Goal: Task Accomplishment & Management: Use online tool/utility

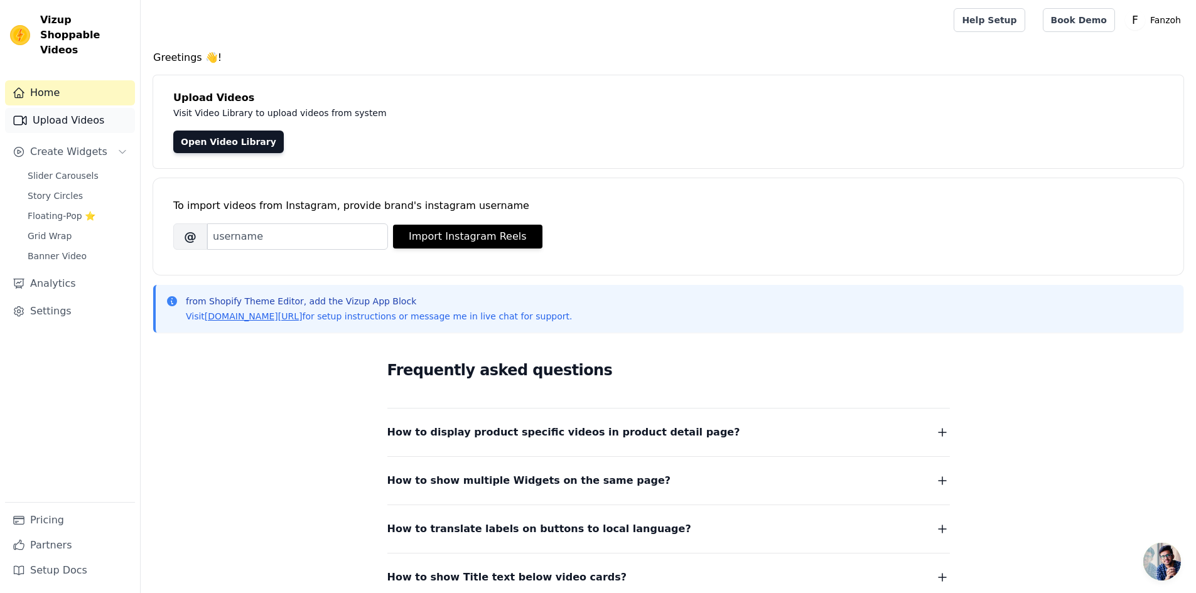
click at [90, 108] on link "Upload Videos" at bounding box center [70, 120] width 130 height 25
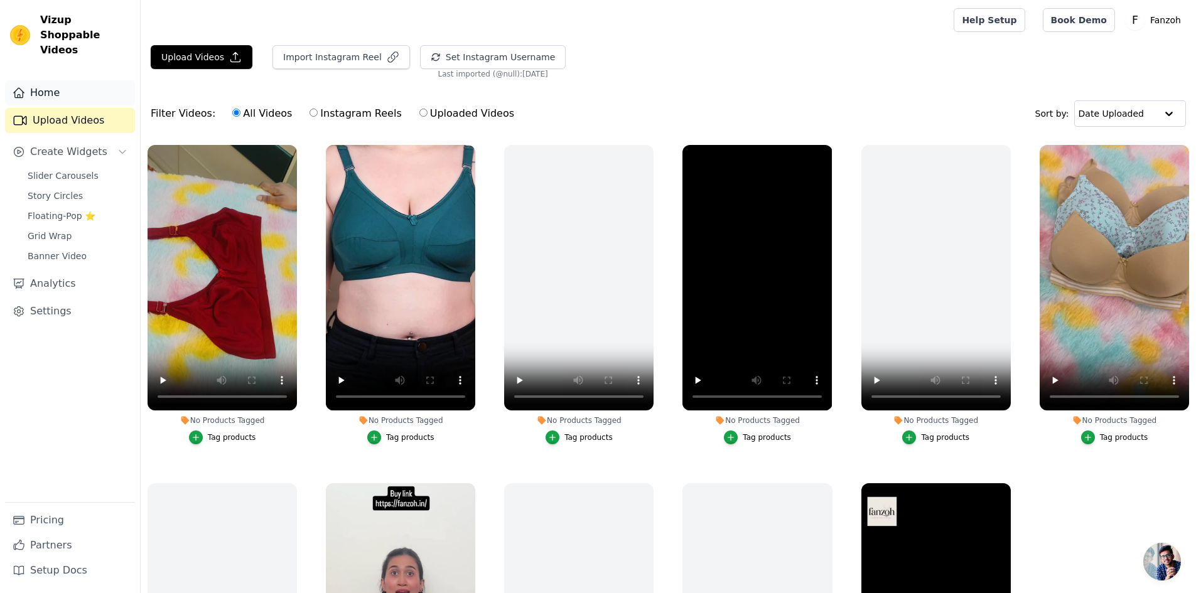
click at [49, 84] on link "Home" at bounding box center [70, 92] width 130 height 25
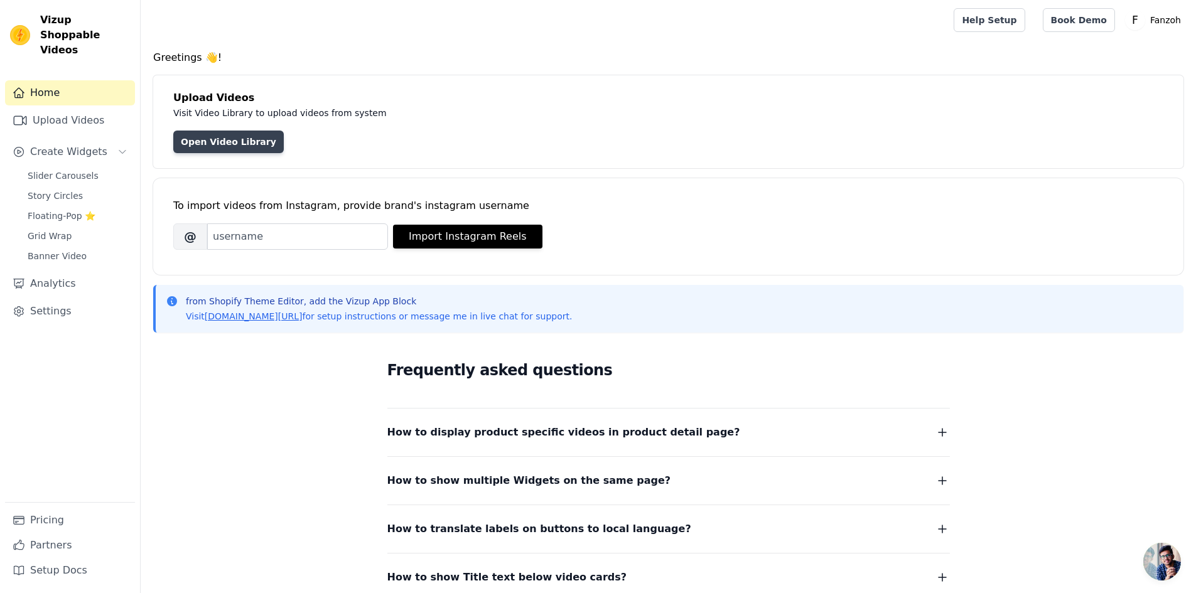
click at [205, 149] on link "Open Video Library" at bounding box center [228, 142] width 111 height 23
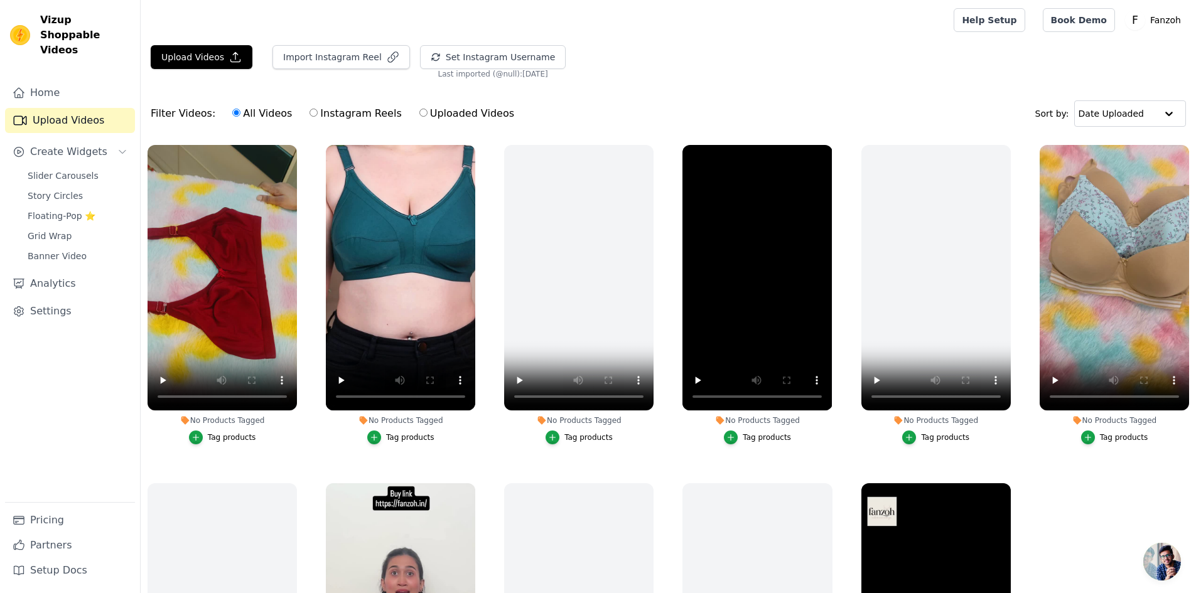
click at [232, 428] on li "No Products Tagged Tag products" at bounding box center [222, 295] width 149 height 300
click at [227, 444] on label "No Products Tagged Tag products" at bounding box center [222, 297] width 151 height 306
click at [229, 439] on div "Tag products" at bounding box center [232, 438] width 48 height 10
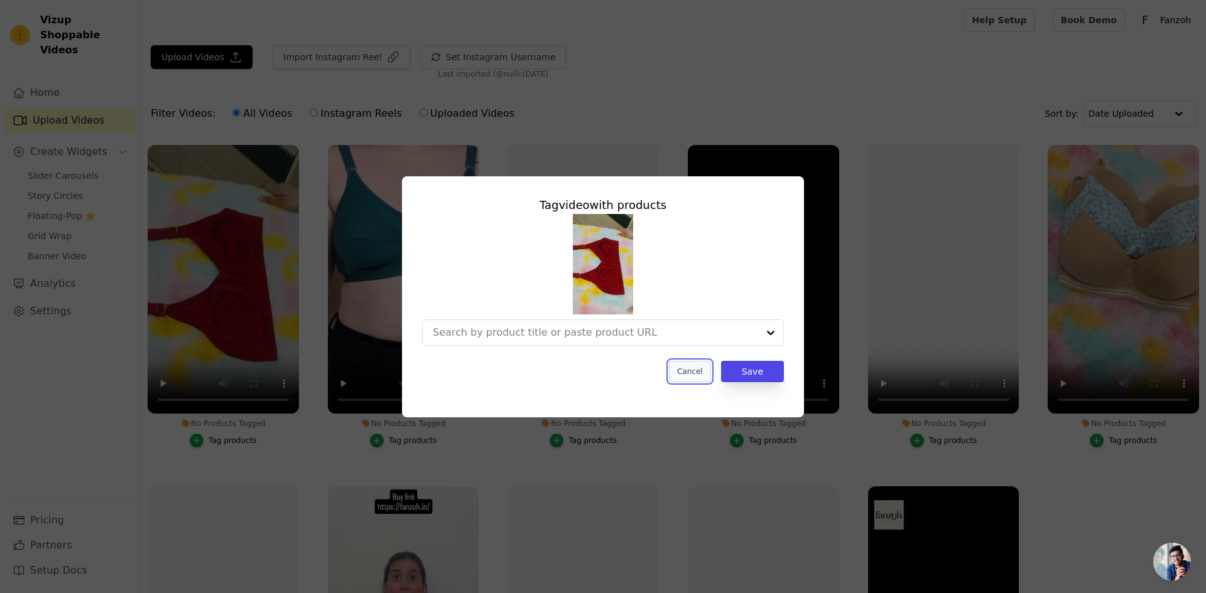
click at [699, 377] on button "Cancel" at bounding box center [690, 371] width 42 height 21
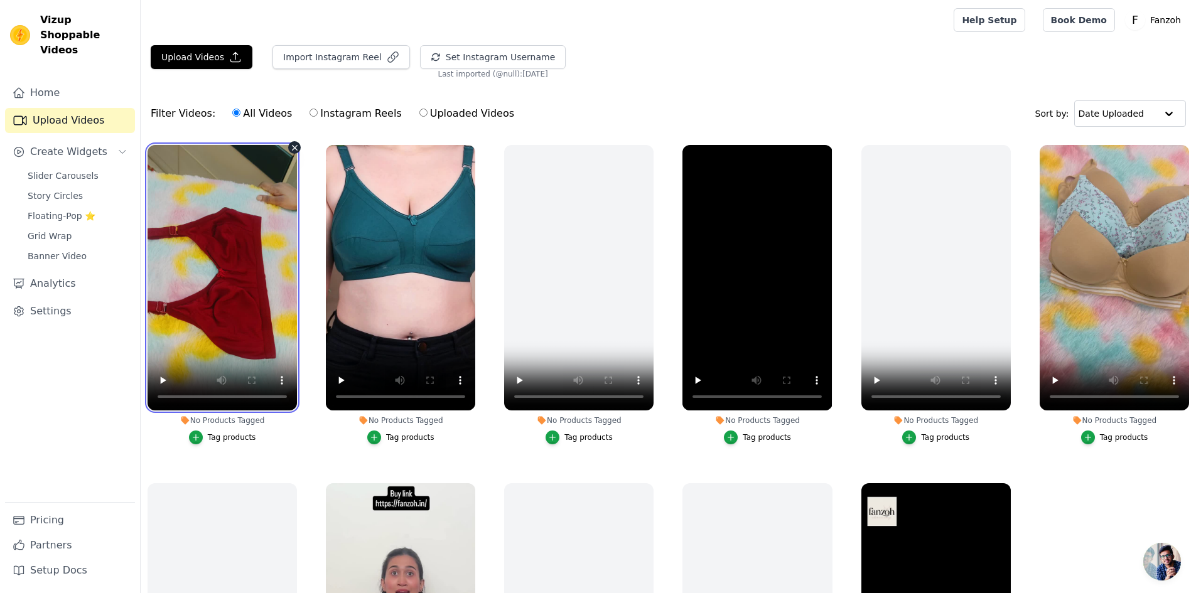
click at [222, 194] on video at bounding box center [222, 278] width 149 height 266
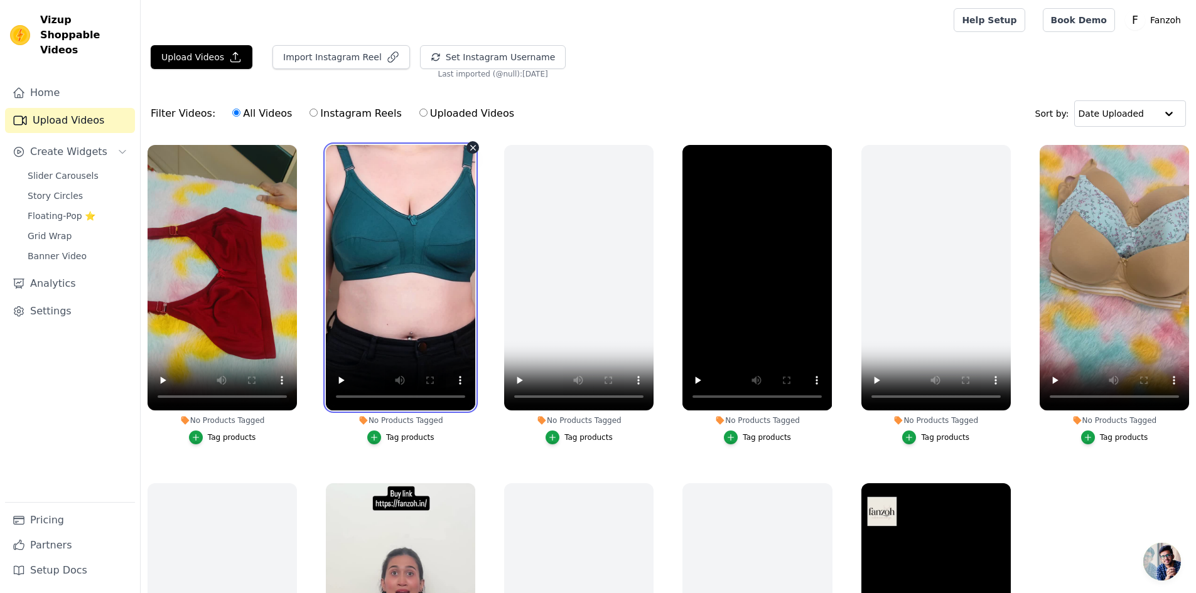
click at [408, 183] on video at bounding box center [400, 278] width 149 height 266
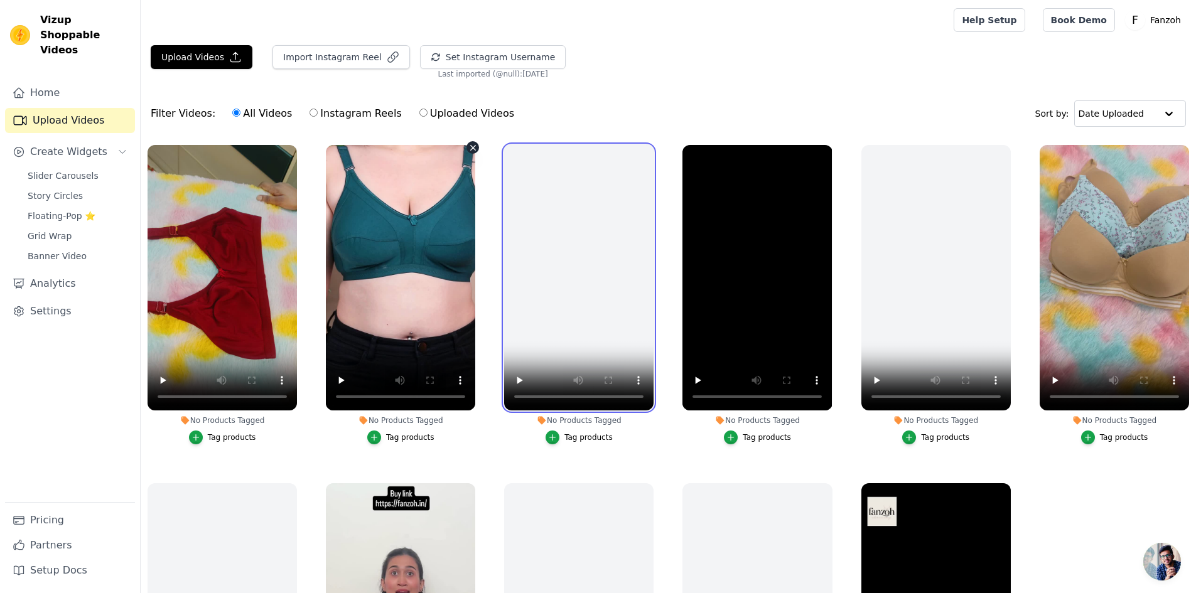
click at [617, 198] on video at bounding box center [578, 278] width 149 height 266
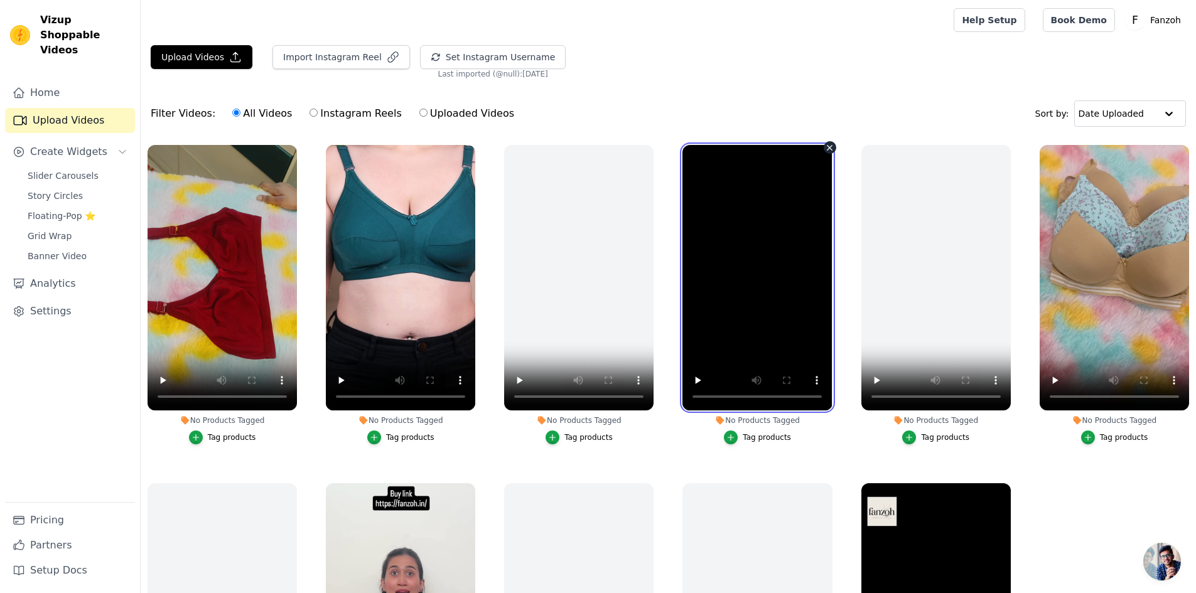
click at [788, 200] on video at bounding box center [757, 278] width 149 height 266
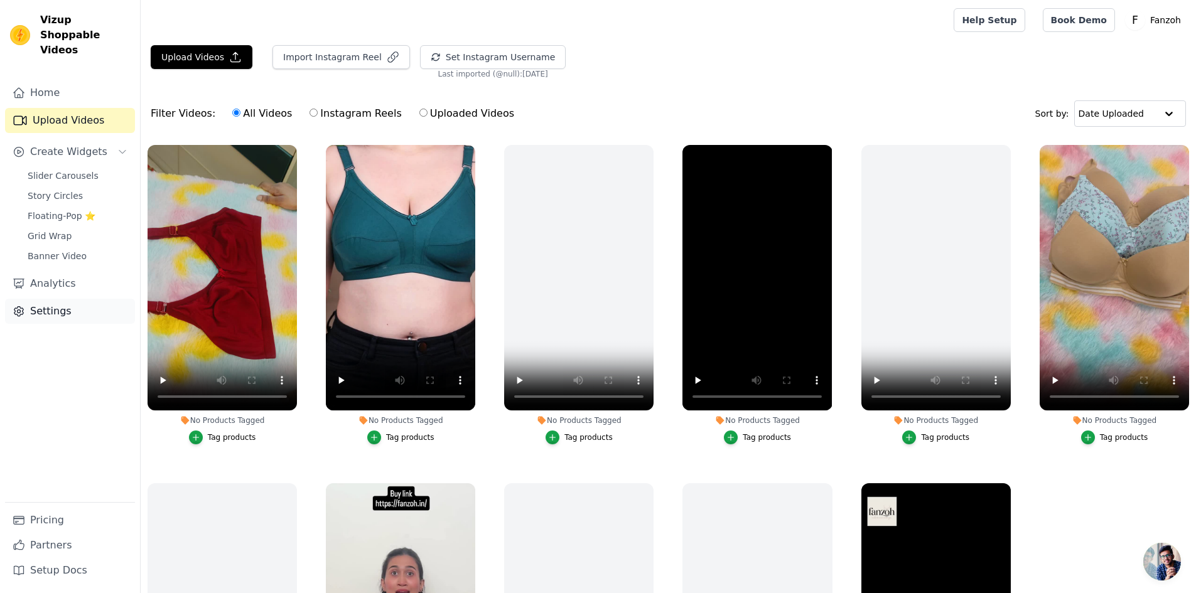
click at [70, 299] on link "Settings" at bounding box center [70, 311] width 130 height 25
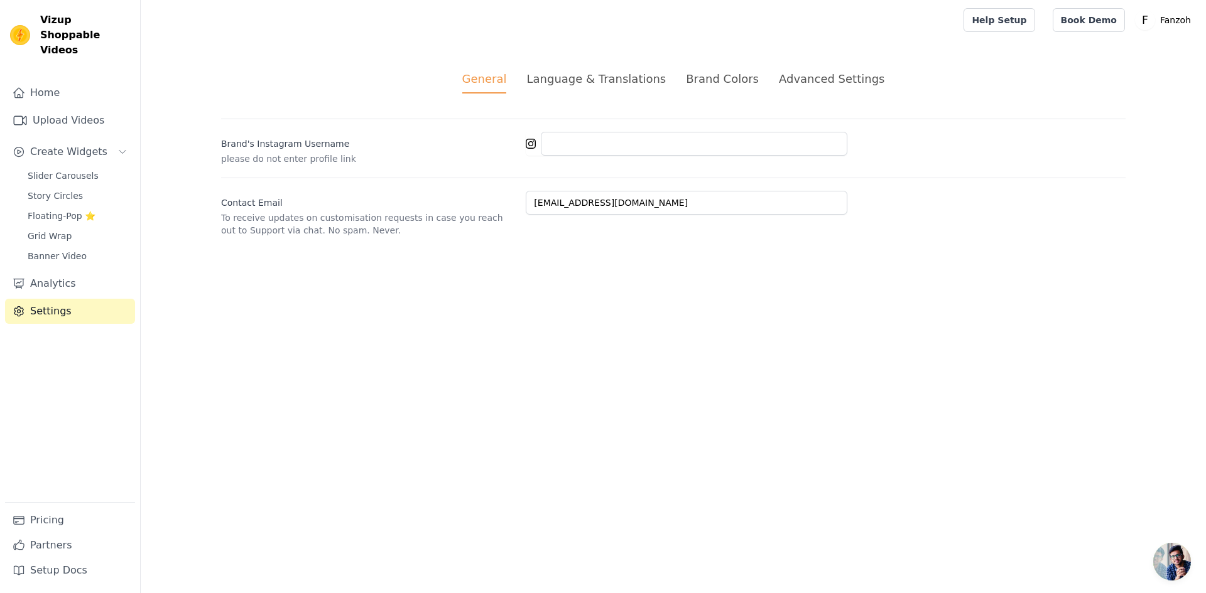
click at [818, 74] on div "Advanced Settings" at bounding box center [832, 78] width 106 height 17
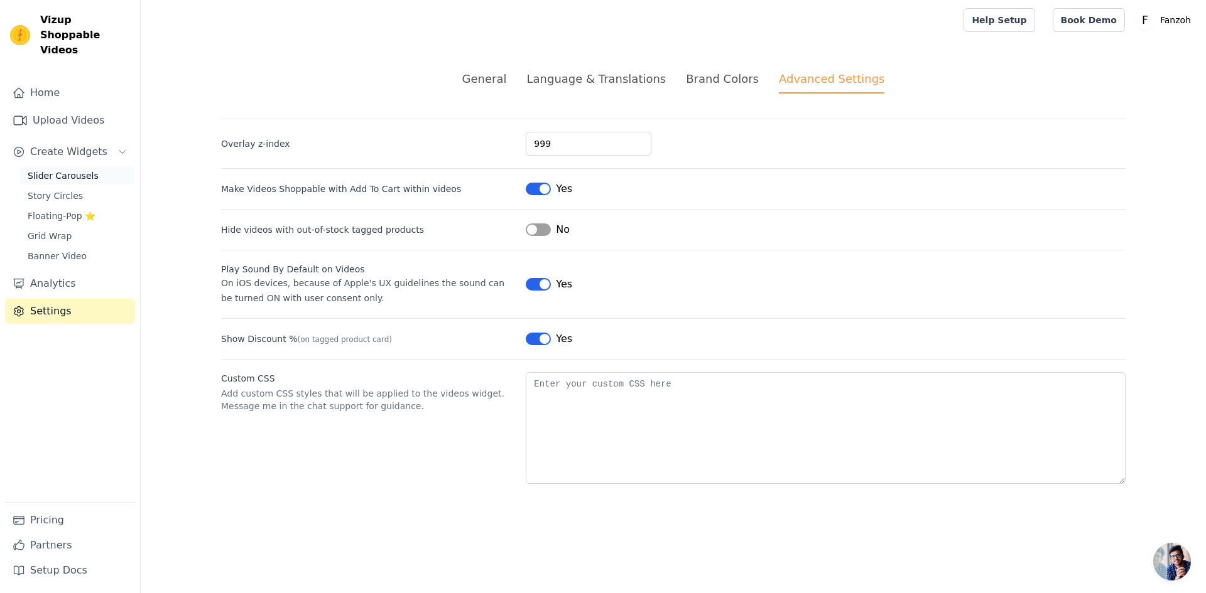
click at [63, 170] on span "Slider Carousels" at bounding box center [63, 176] width 71 height 13
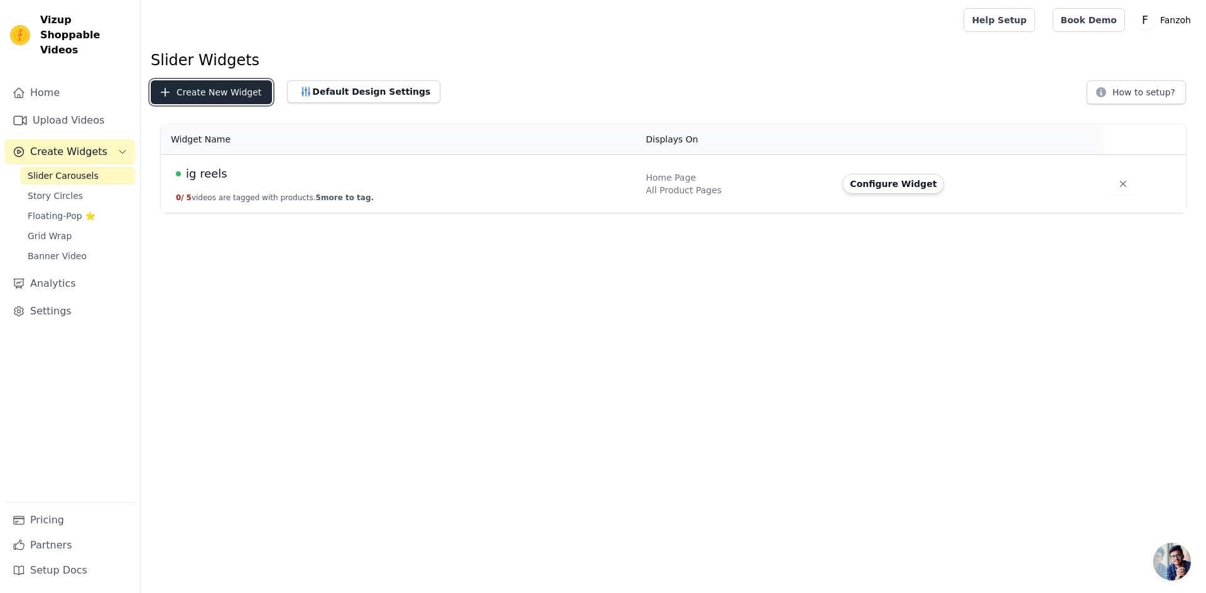
click at [209, 94] on button "Create New Widget" at bounding box center [211, 92] width 121 height 24
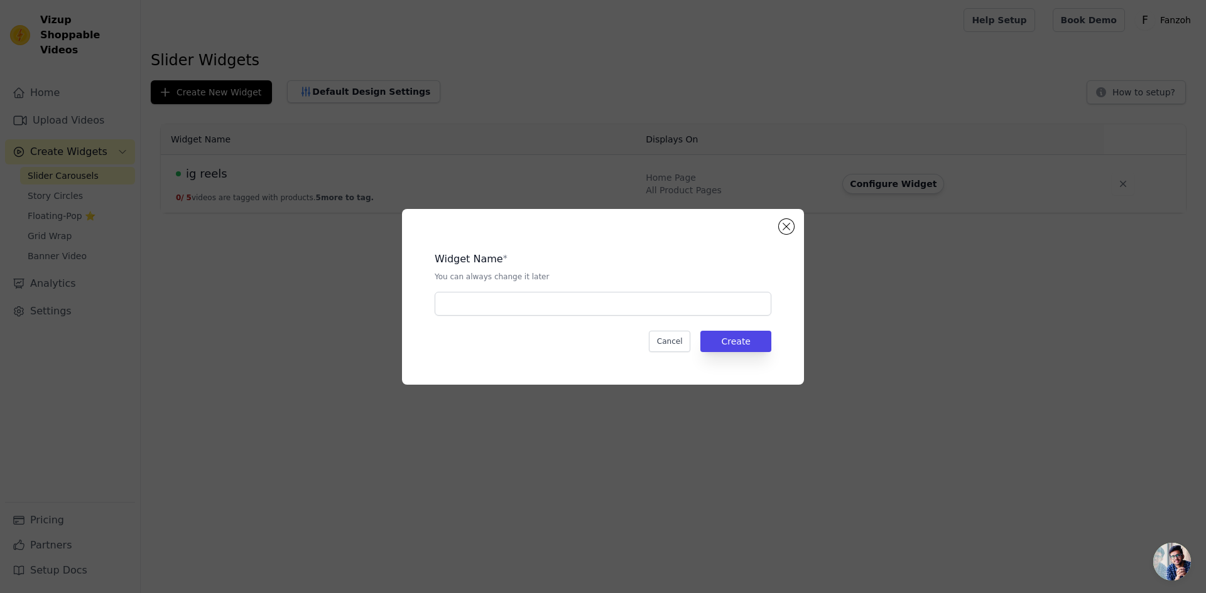
click at [588, 317] on div "Widget Name * You can always change it later Cancel Create" at bounding box center [603, 297] width 362 height 136
click at [590, 311] on input "text" at bounding box center [603, 304] width 337 height 24
drag, startPoint x: 490, startPoint y: 313, endPoint x: 450, endPoint y: 312, distance: 39.6
click at [450, 312] on input "ig reels" at bounding box center [603, 304] width 337 height 24
type input "ig"
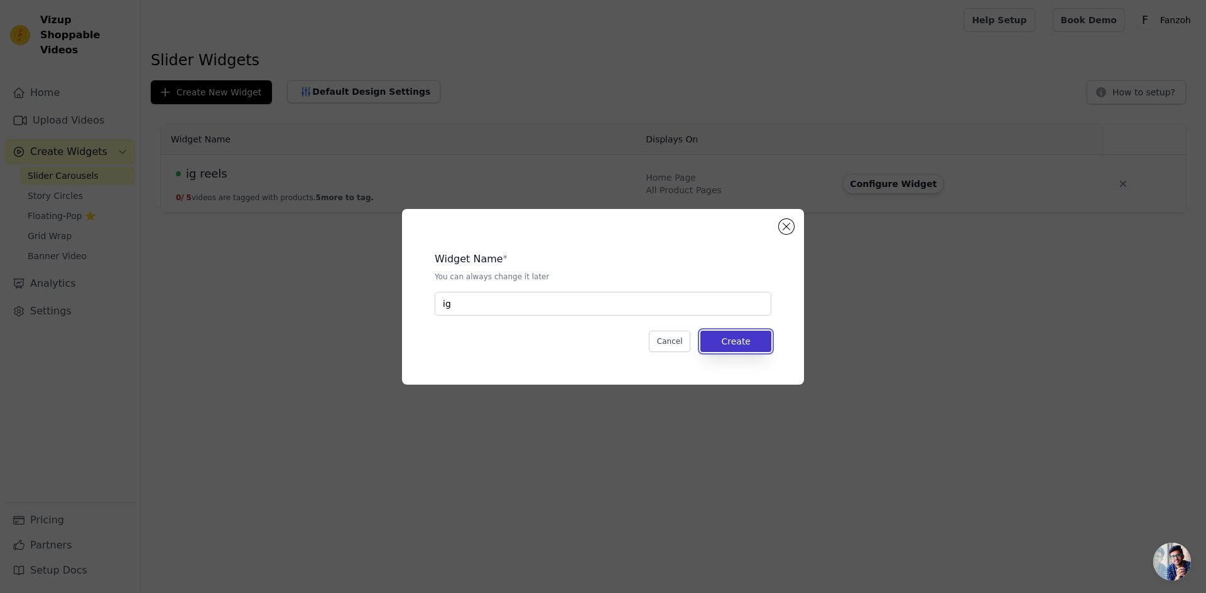
click at [719, 336] on button "Create" at bounding box center [735, 341] width 71 height 21
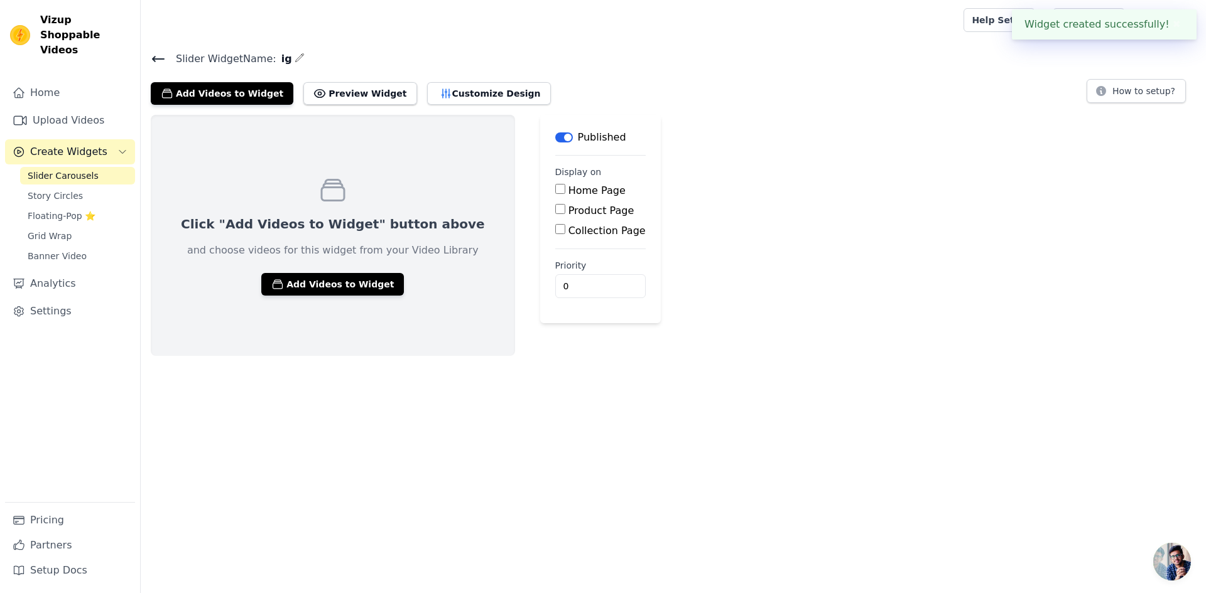
click at [168, 57] on span "Slider Widget Name:" at bounding box center [221, 58] width 111 height 15
click at [159, 58] on icon at bounding box center [158, 59] width 11 height 5
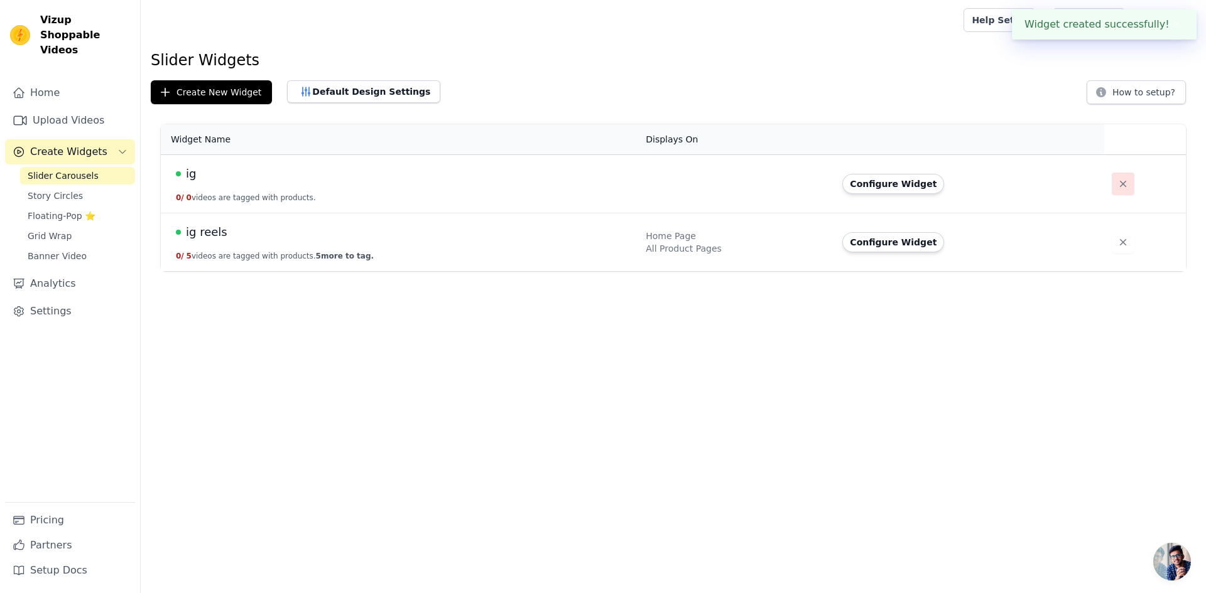
click at [1112, 188] on button "button" at bounding box center [1123, 184] width 23 height 23
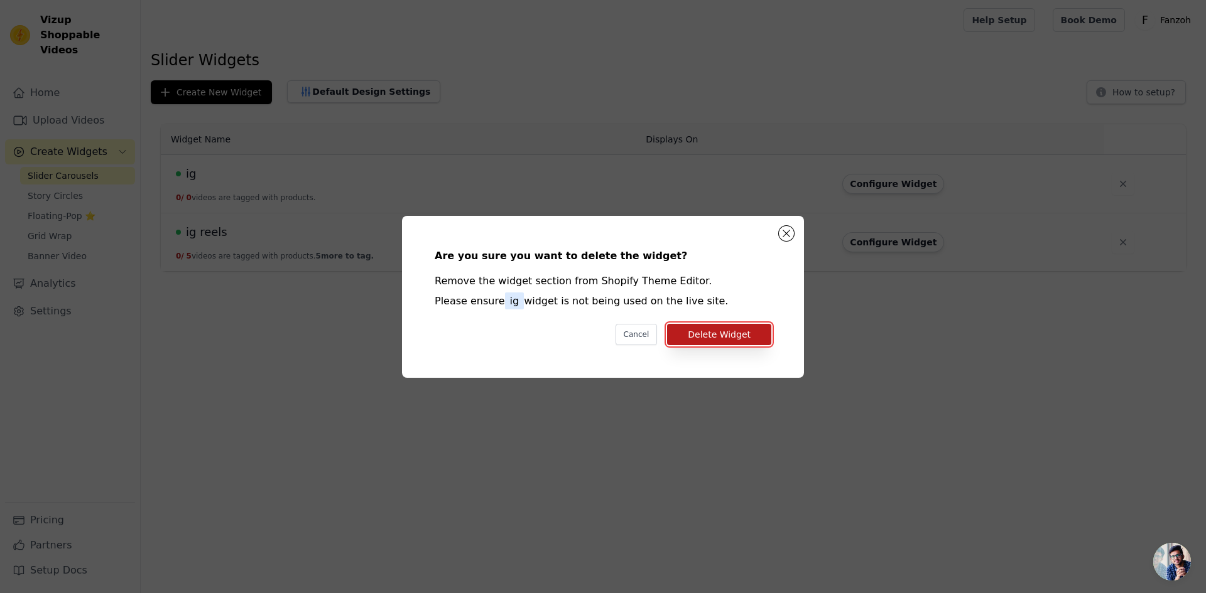
click at [735, 337] on button "Delete Widget" at bounding box center [719, 334] width 104 height 21
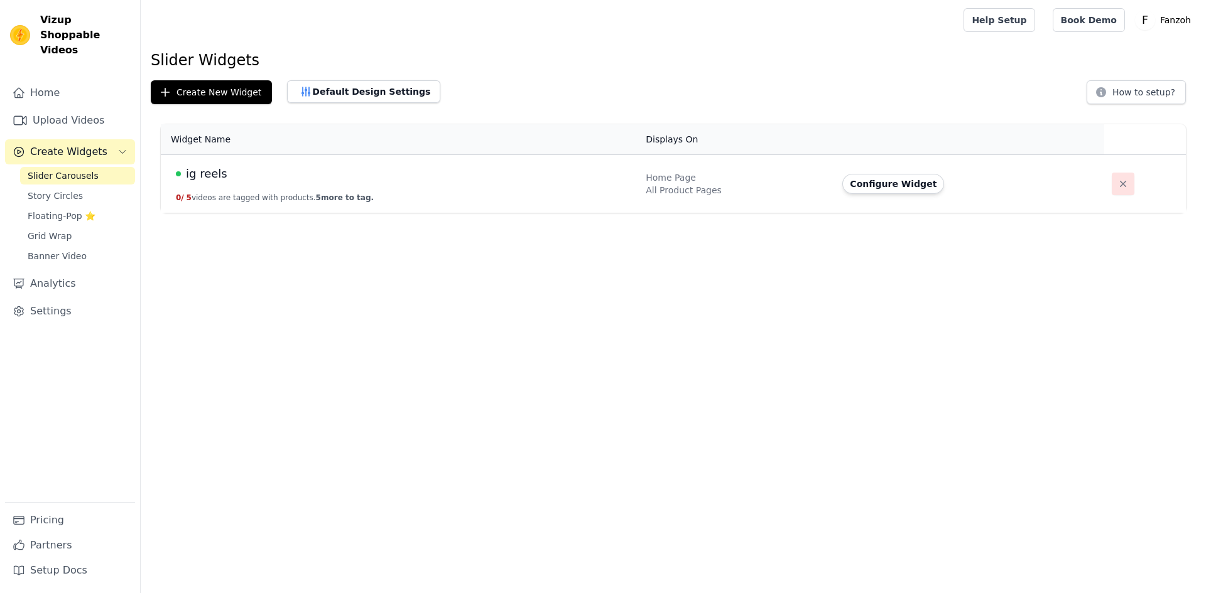
click at [1122, 188] on button "button" at bounding box center [1123, 184] width 23 height 23
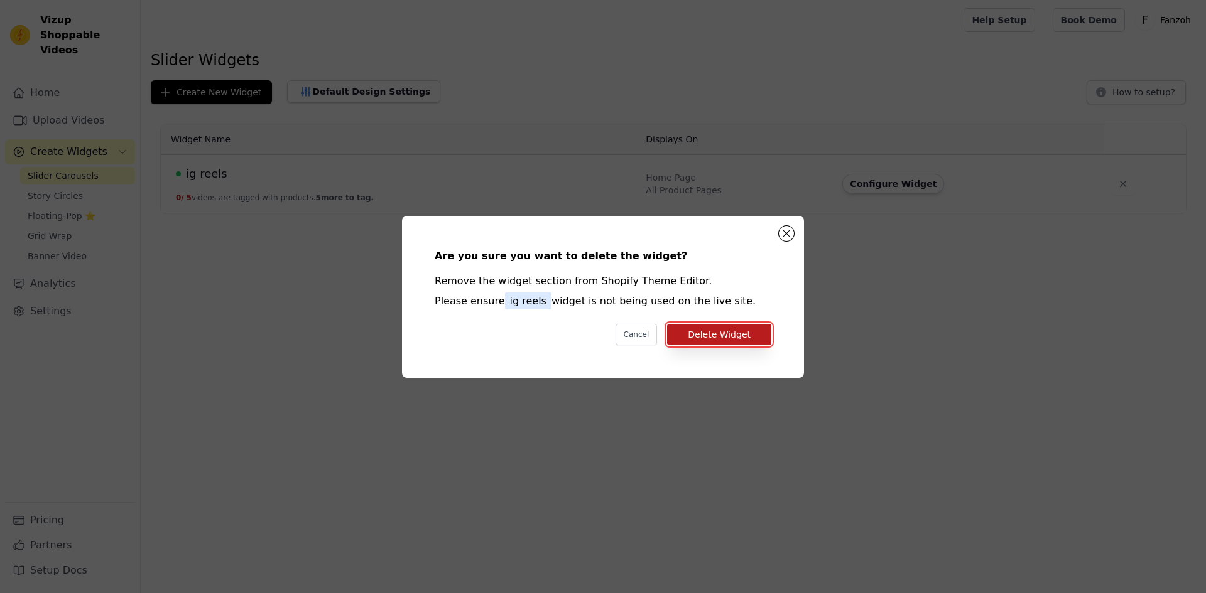
click at [756, 335] on button "Delete Widget" at bounding box center [719, 334] width 104 height 21
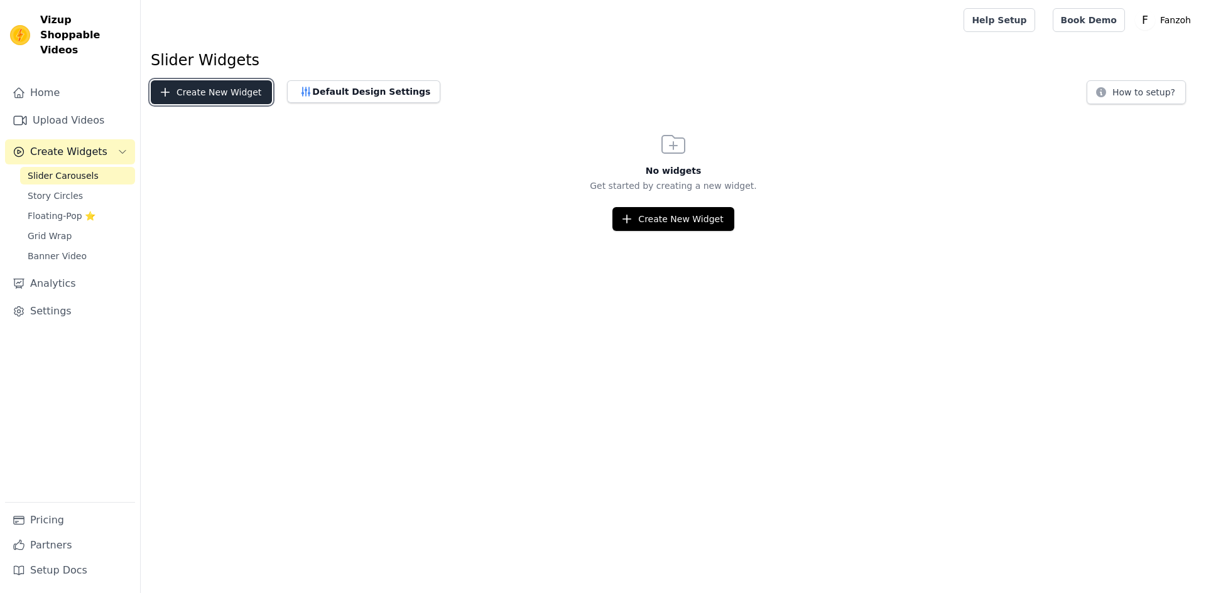
click at [193, 99] on button "Create New Widget" at bounding box center [211, 92] width 121 height 24
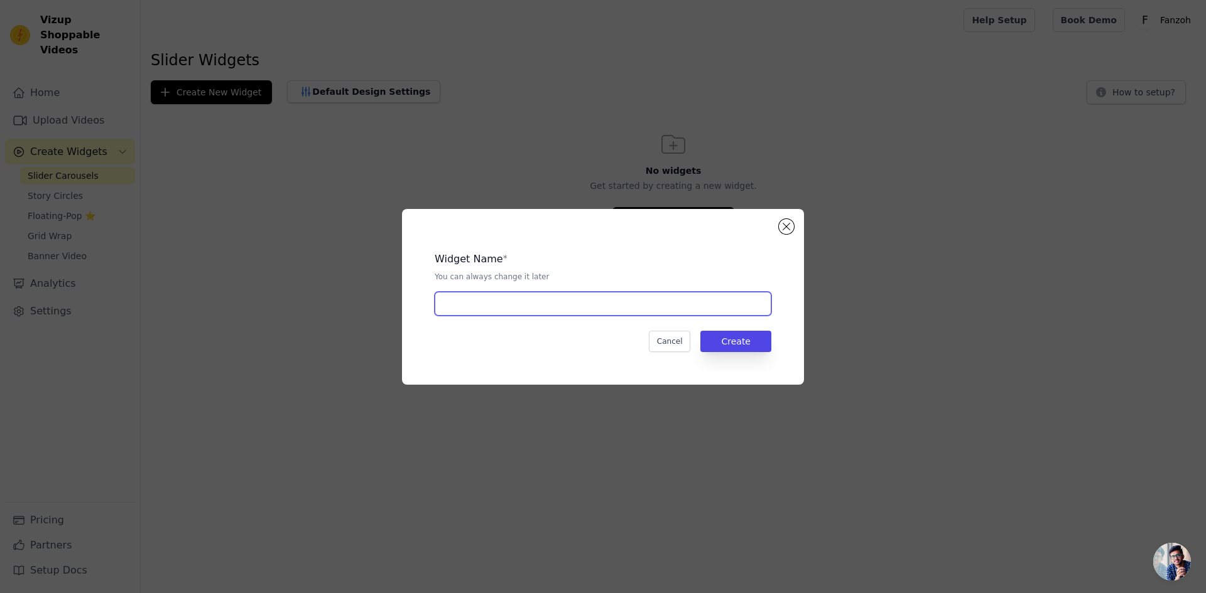
click at [629, 306] on input "text" at bounding box center [603, 304] width 337 height 24
type input "y"
click at [729, 349] on button "Create" at bounding box center [735, 341] width 71 height 21
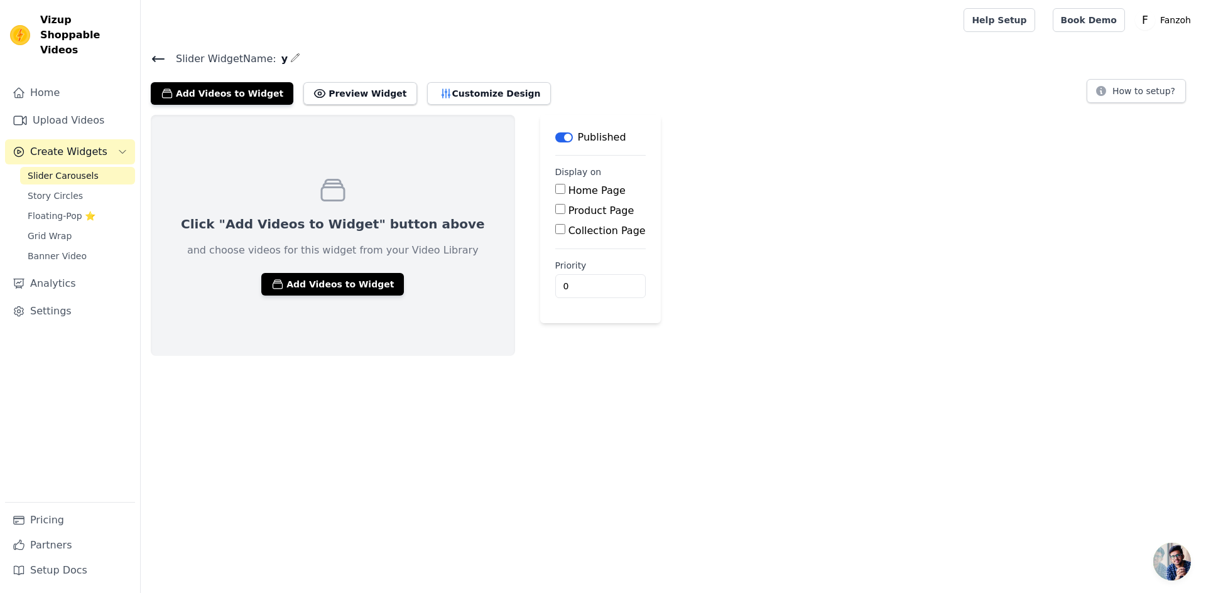
click at [568, 188] on label "Home Page" at bounding box center [596, 191] width 57 height 12
click at [555, 188] on input "Home Page" at bounding box center [560, 189] width 10 height 10
checkbox input "true"
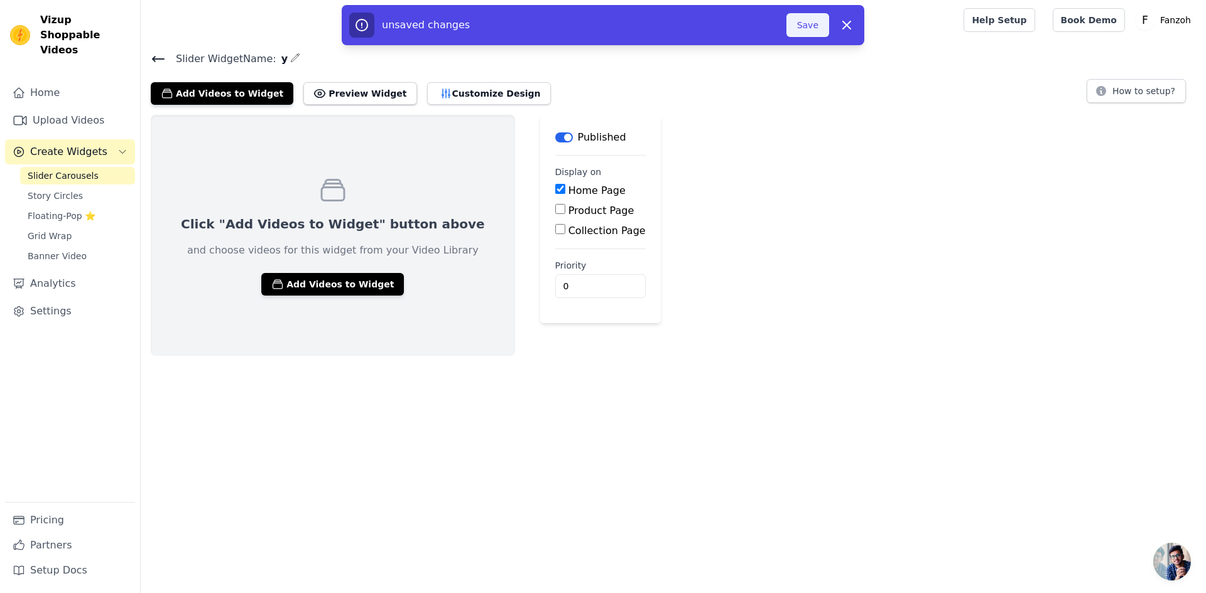
click at [803, 22] on button "Save" at bounding box center [807, 25] width 43 height 24
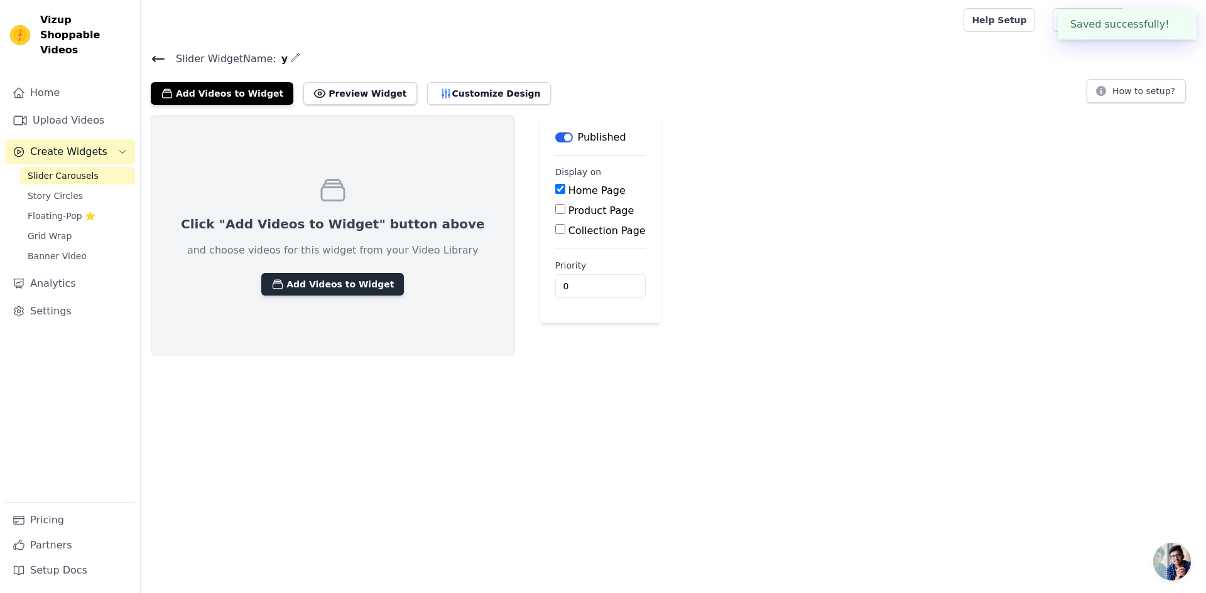
click at [346, 290] on button "Add Videos to Widget" at bounding box center [332, 284] width 143 height 23
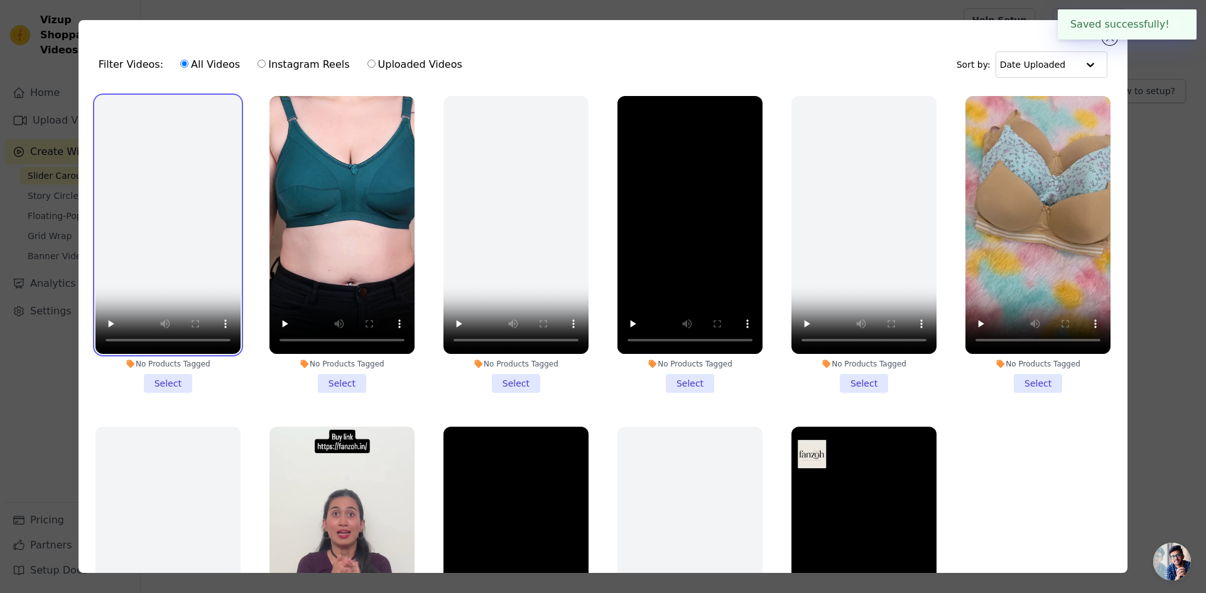
click at [178, 240] on video at bounding box center [167, 225] width 145 height 258
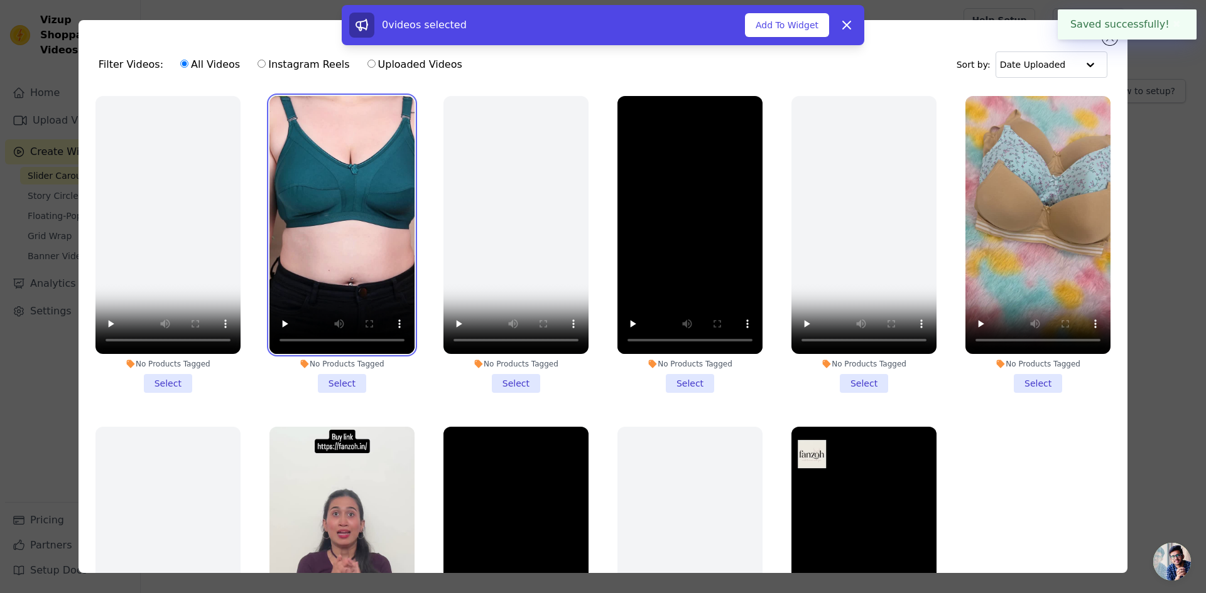
click at [335, 210] on video at bounding box center [341, 225] width 145 height 258
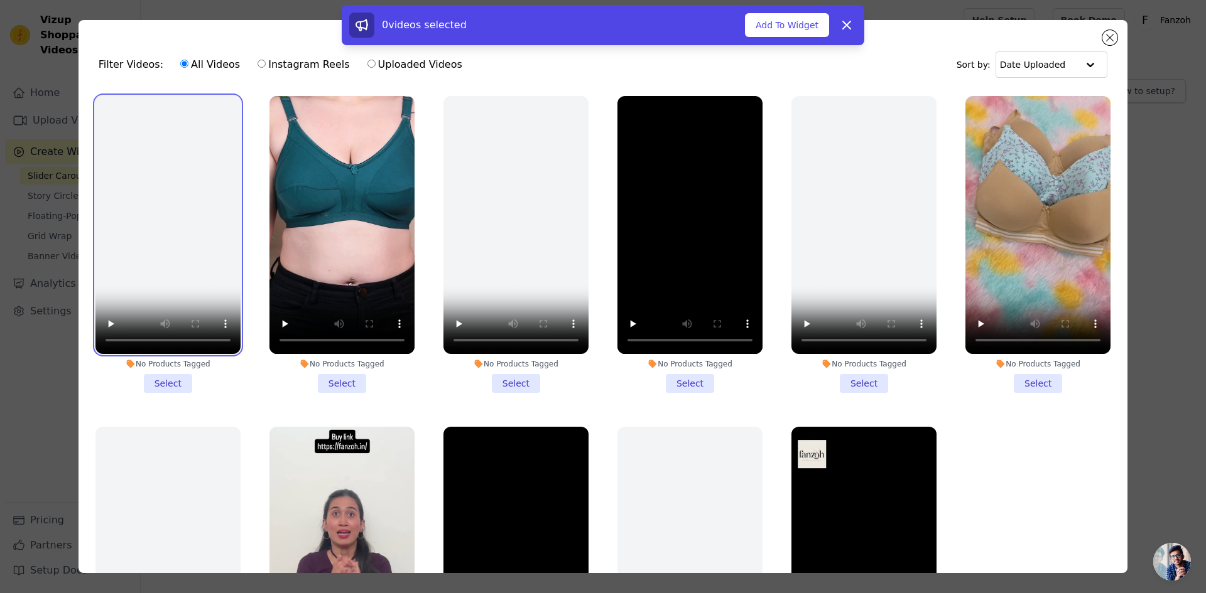
click at [230, 171] on video at bounding box center [167, 225] width 145 height 258
click at [181, 377] on li "No Products Tagged Select" at bounding box center [167, 244] width 145 height 297
click at [0, 0] on input "No Products Tagged Select" at bounding box center [0, 0] width 0 height 0
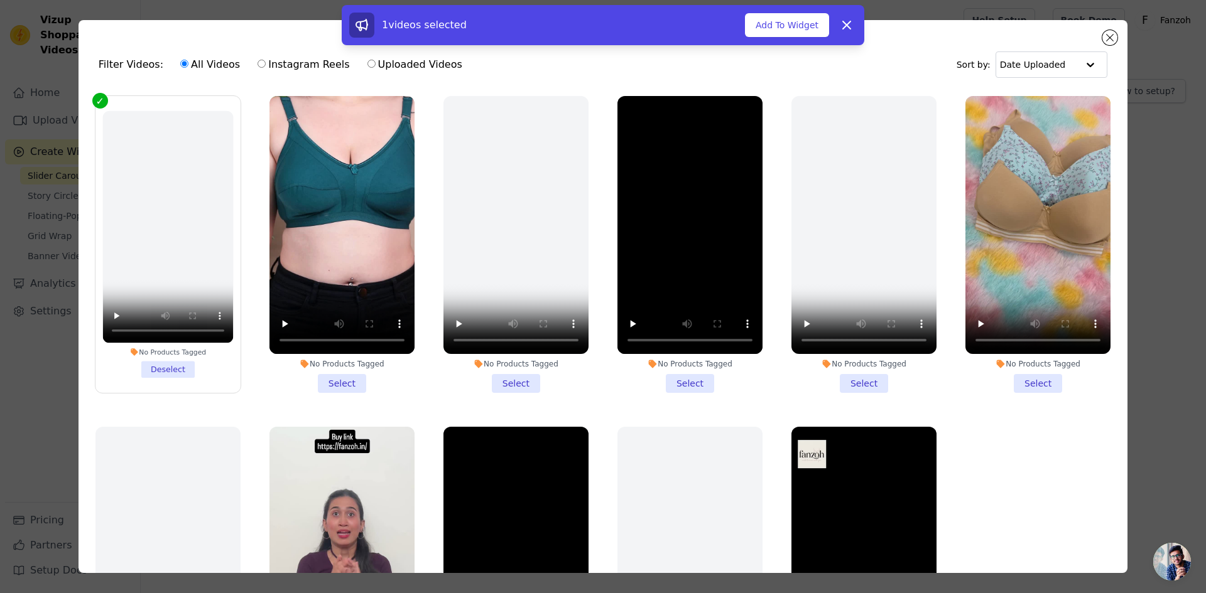
click at [346, 380] on li "No Products Tagged Select" at bounding box center [341, 244] width 145 height 297
click at [0, 0] on input "No Products Tagged Select" at bounding box center [0, 0] width 0 height 0
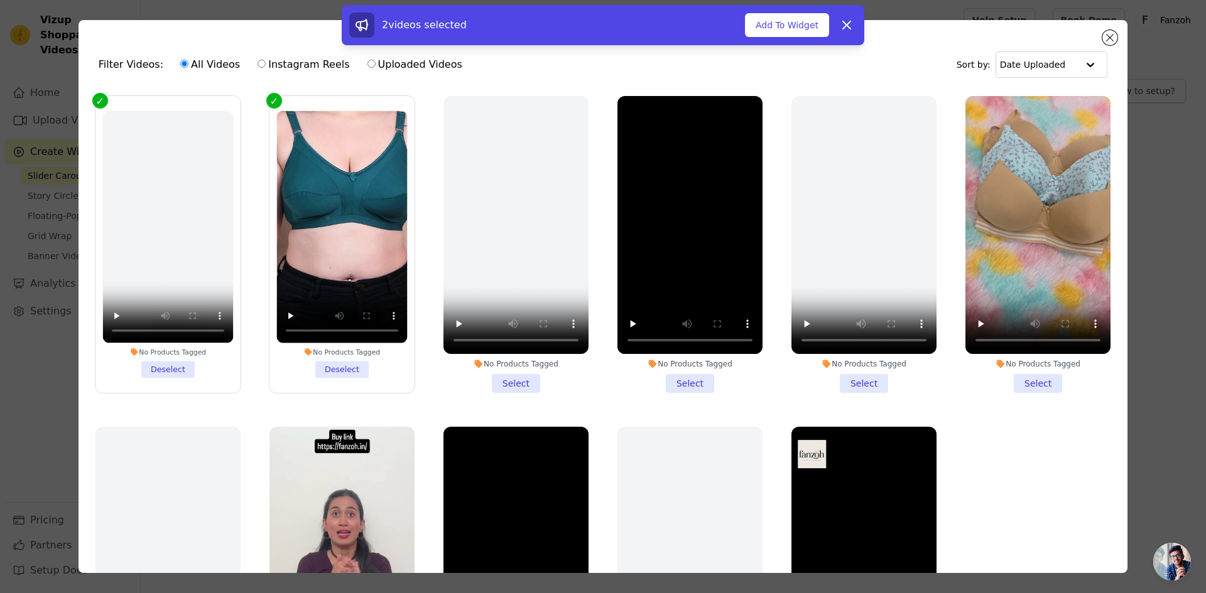
click at [167, 366] on li "No Products Tagged Deselect" at bounding box center [167, 244] width 131 height 267
click at [0, 0] on input "No Products Tagged Deselect" at bounding box center [0, 0] width 0 height 0
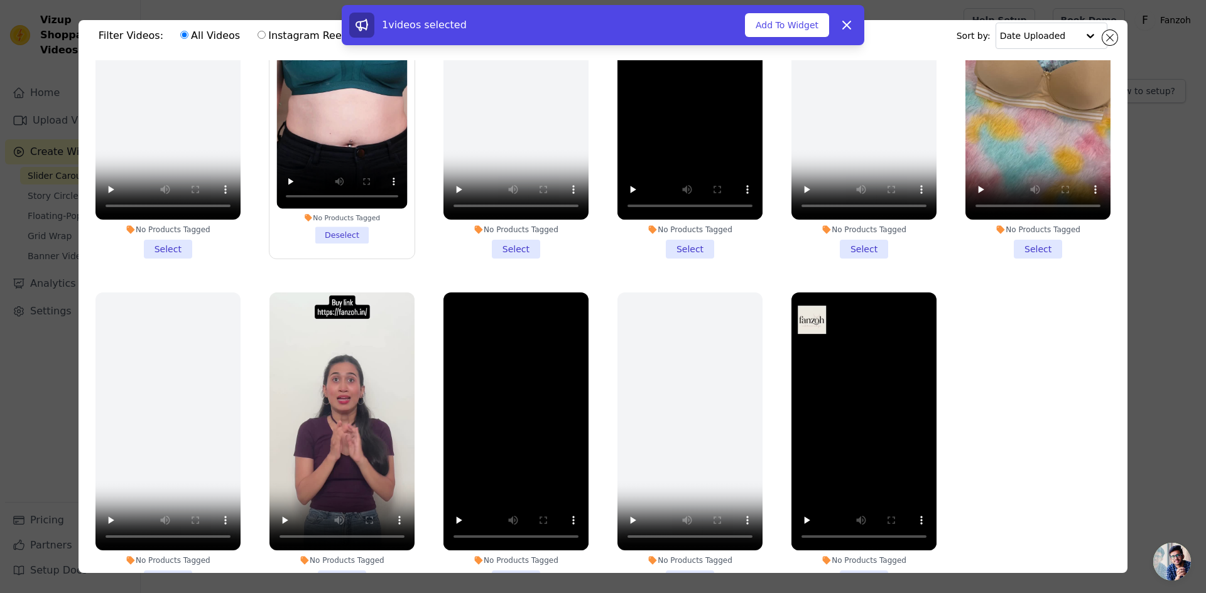
scroll to position [109, 0]
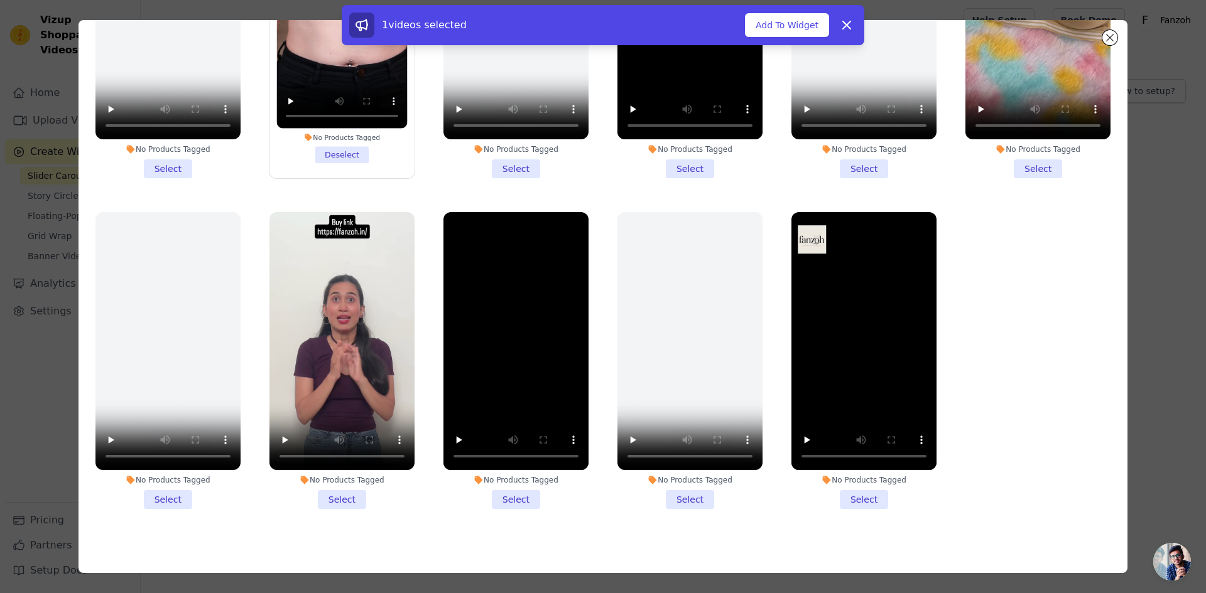
click at [333, 488] on li "No Products Tagged Select" at bounding box center [341, 360] width 145 height 297
click at [0, 0] on input "No Products Tagged Select" at bounding box center [0, 0] width 0 height 0
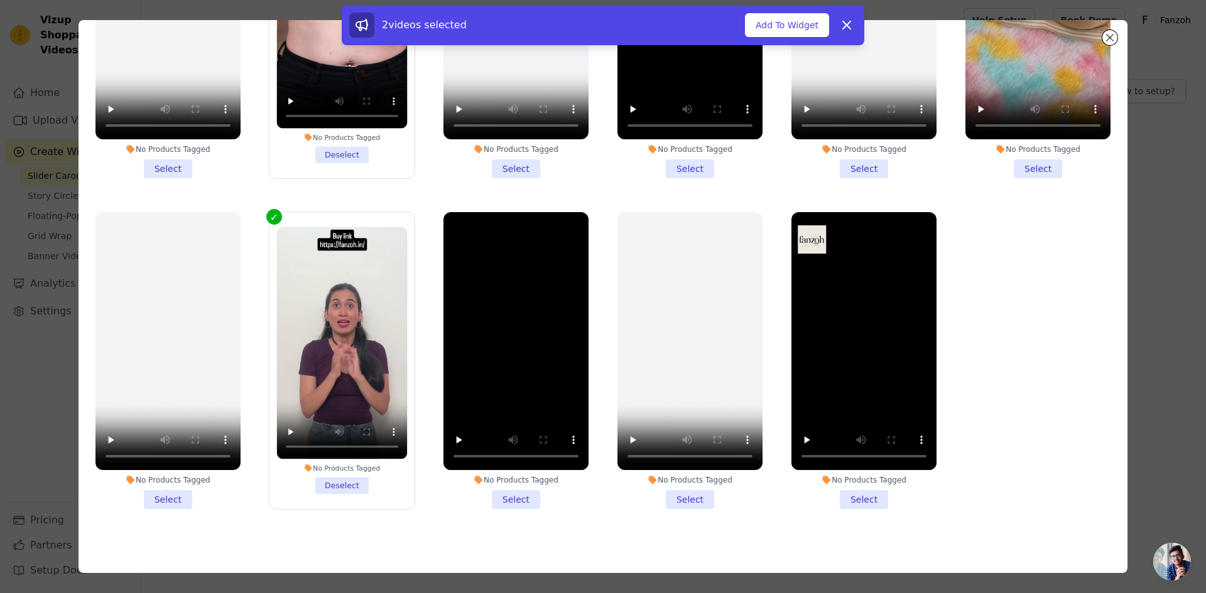
click at [521, 488] on li "No Products Tagged Select" at bounding box center [515, 360] width 145 height 297
click at [0, 0] on input "No Products Tagged Select" at bounding box center [0, 0] width 0 height 0
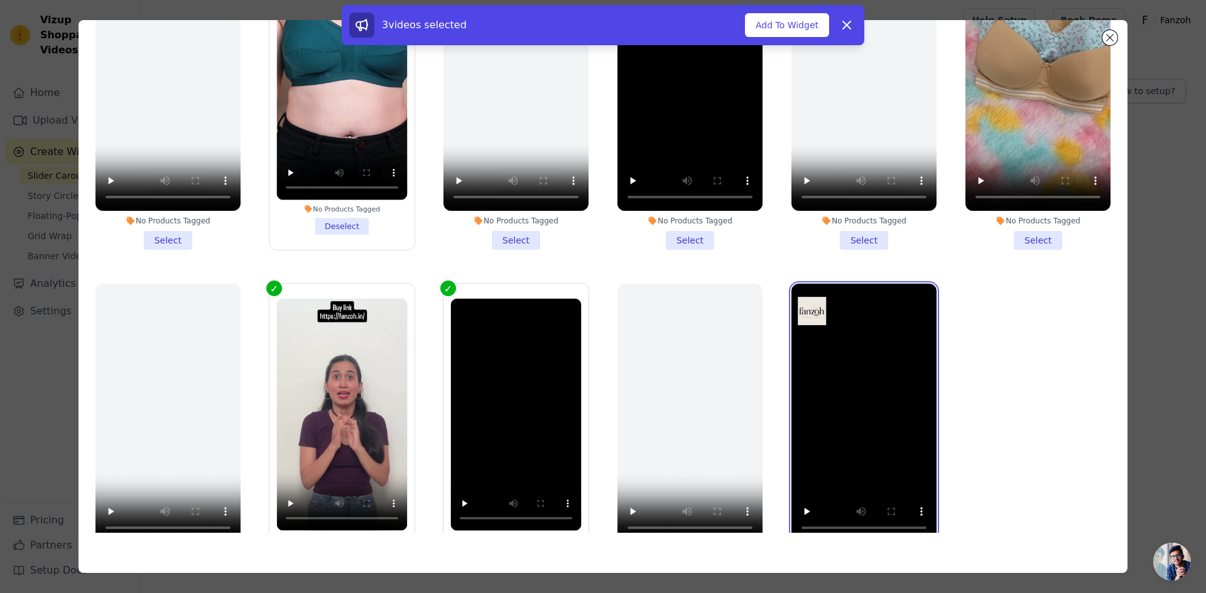
scroll to position [106, 0]
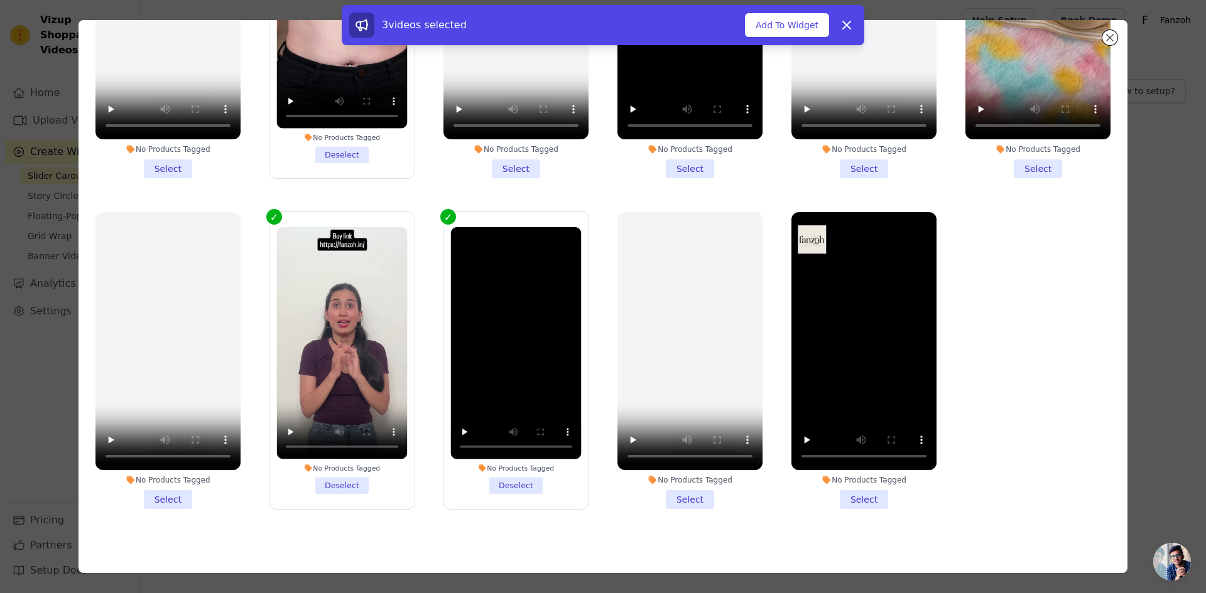
click at [866, 482] on li "No Products Tagged Select" at bounding box center [863, 360] width 145 height 297
click at [0, 0] on input "No Products Tagged Select" at bounding box center [0, 0] width 0 height 0
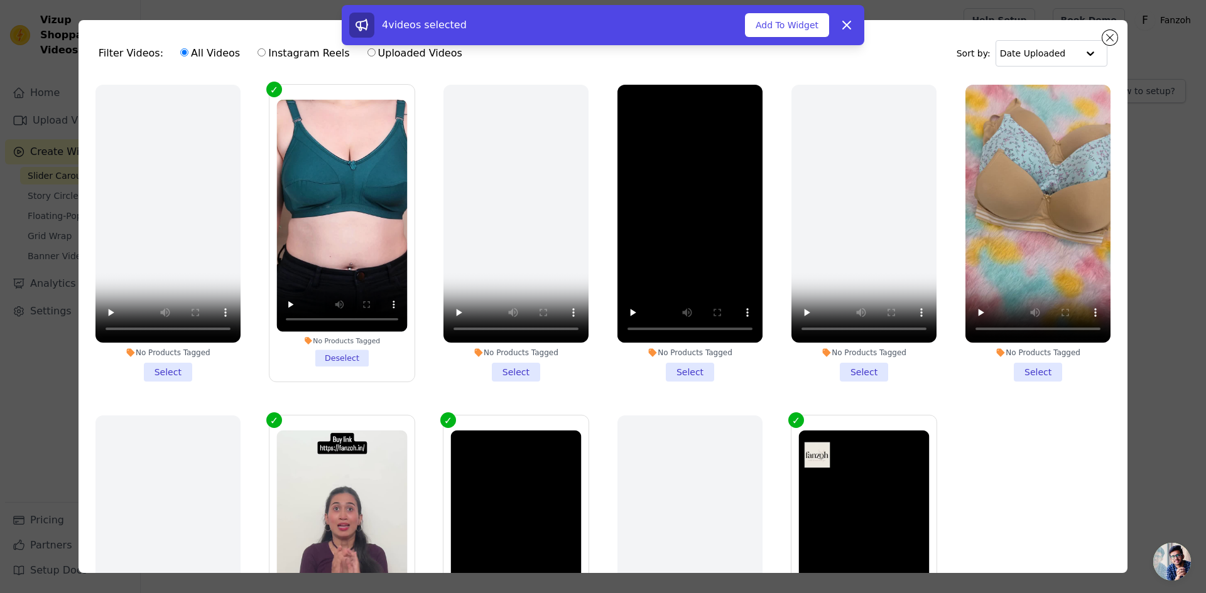
scroll to position [0, 0]
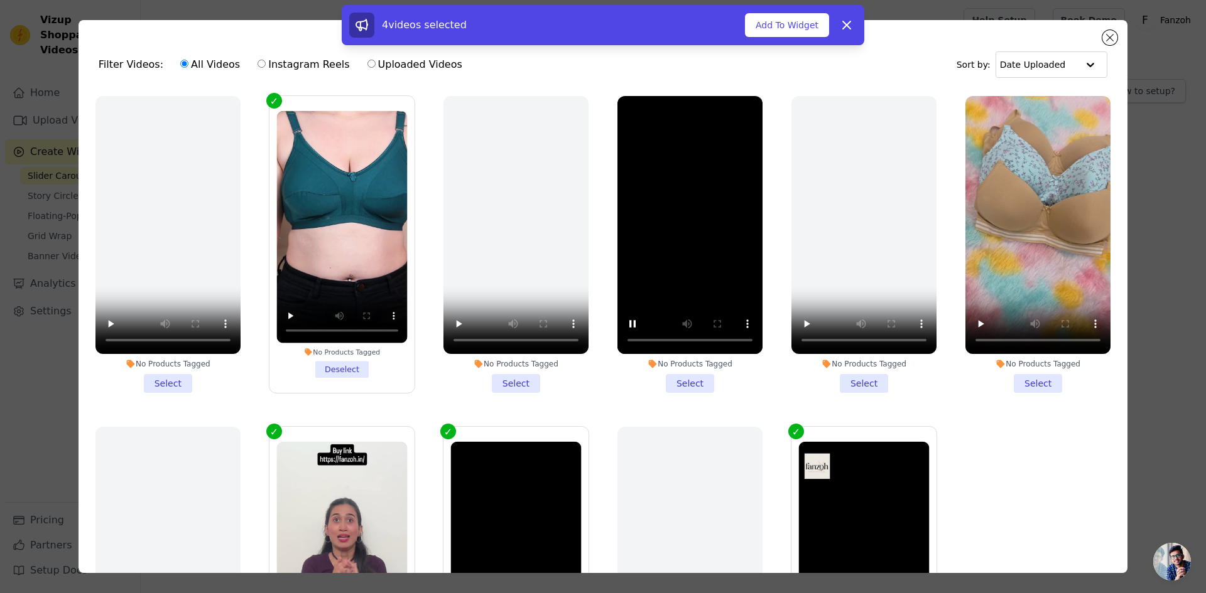
click at [681, 374] on li "No Products Tagged Select" at bounding box center [689, 244] width 145 height 297
click at [0, 0] on input "No Products Tagged Select" at bounding box center [0, 0] width 0 height 0
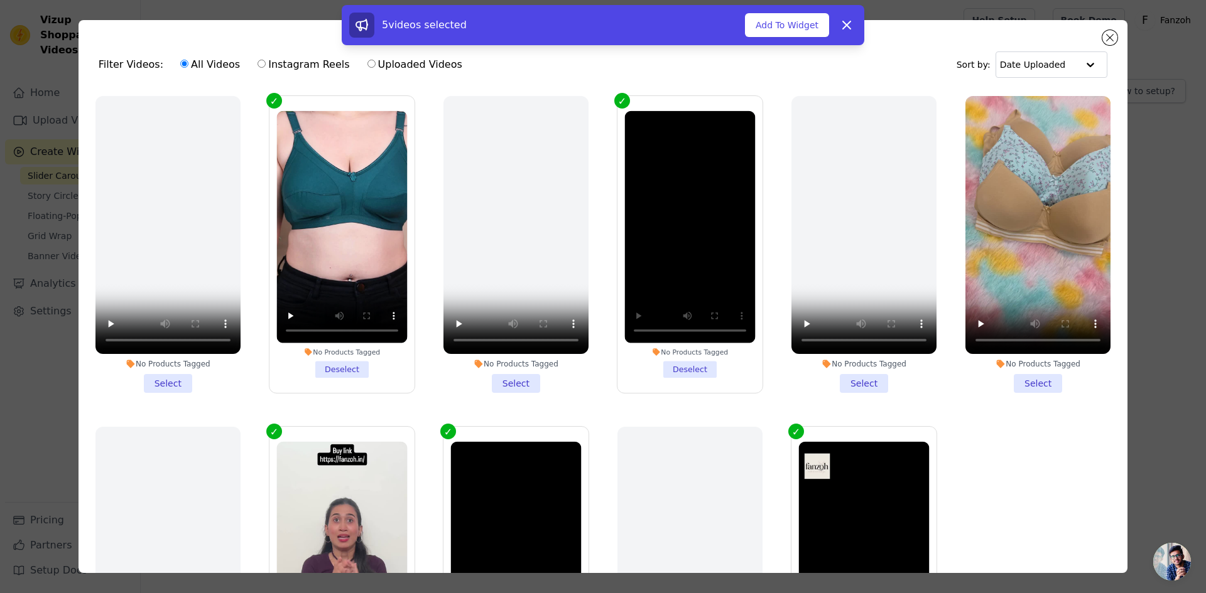
click at [1016, 382] on li "No Products Tagged Select" at bounding box center [1037, 244] width 145 height 297
click at [0, 0] on input "No Products Tagged Select" at bounding box center [0, 0] width 0 height 0
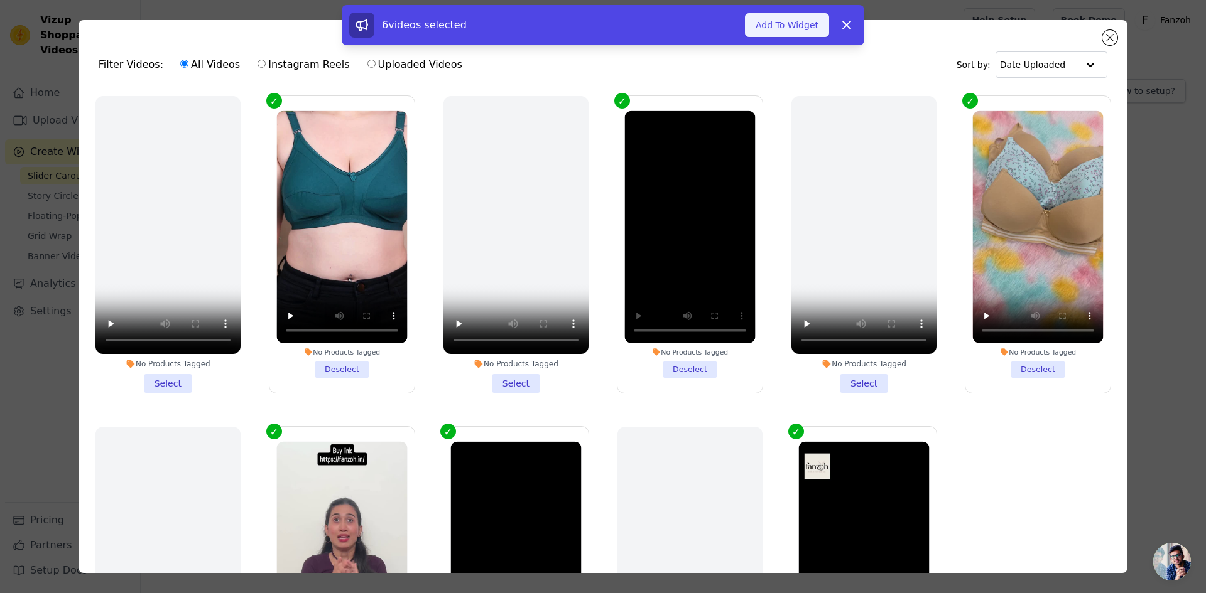
click at [779, 24] on button "Add To Widget" at bounding box center [787, 25] width 84 height 24
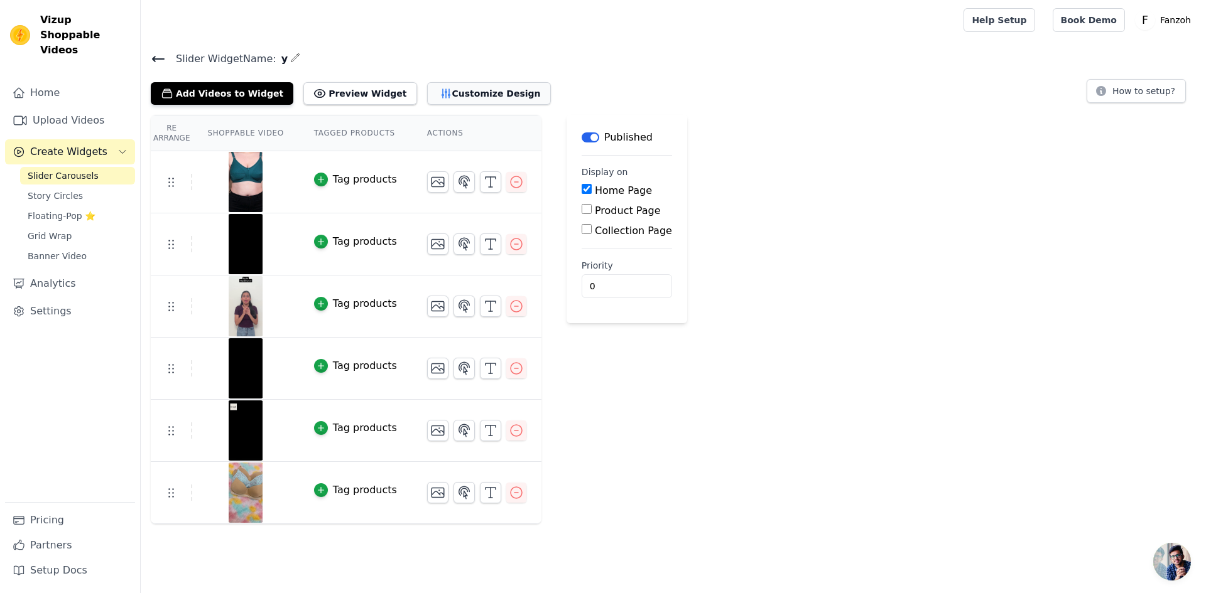
click at [428, 90] on button "Customize Design" at bounding box center [489, 93] width 124 height 23
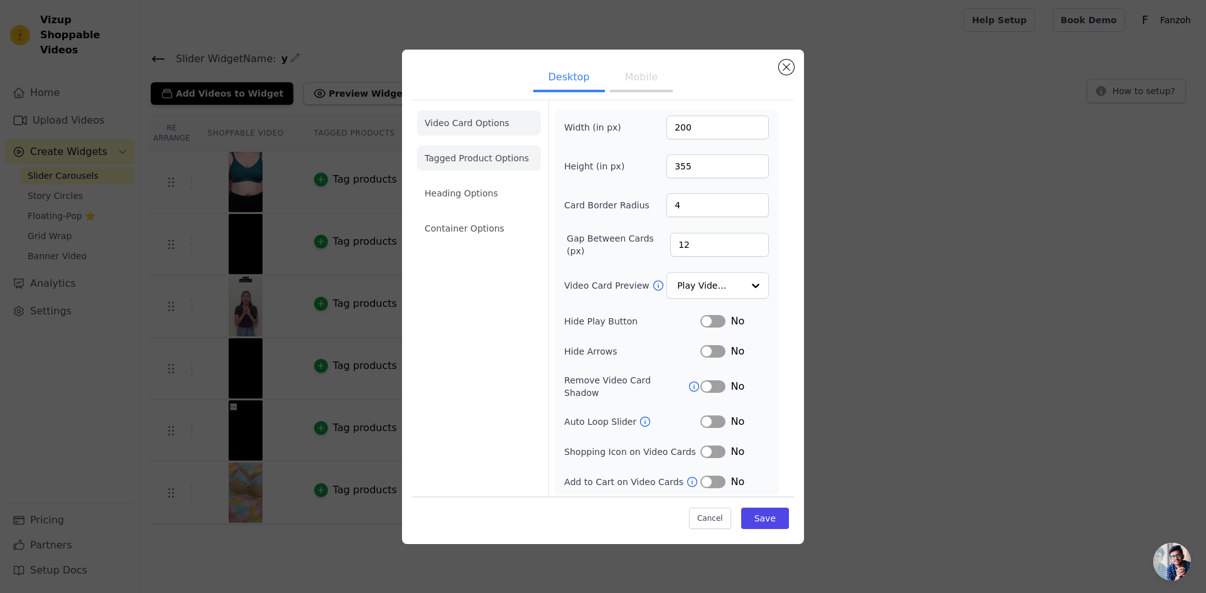
click at [477, 165] on li "Tagged Product Options" at bounding box center [479, 158] width 124 height 25
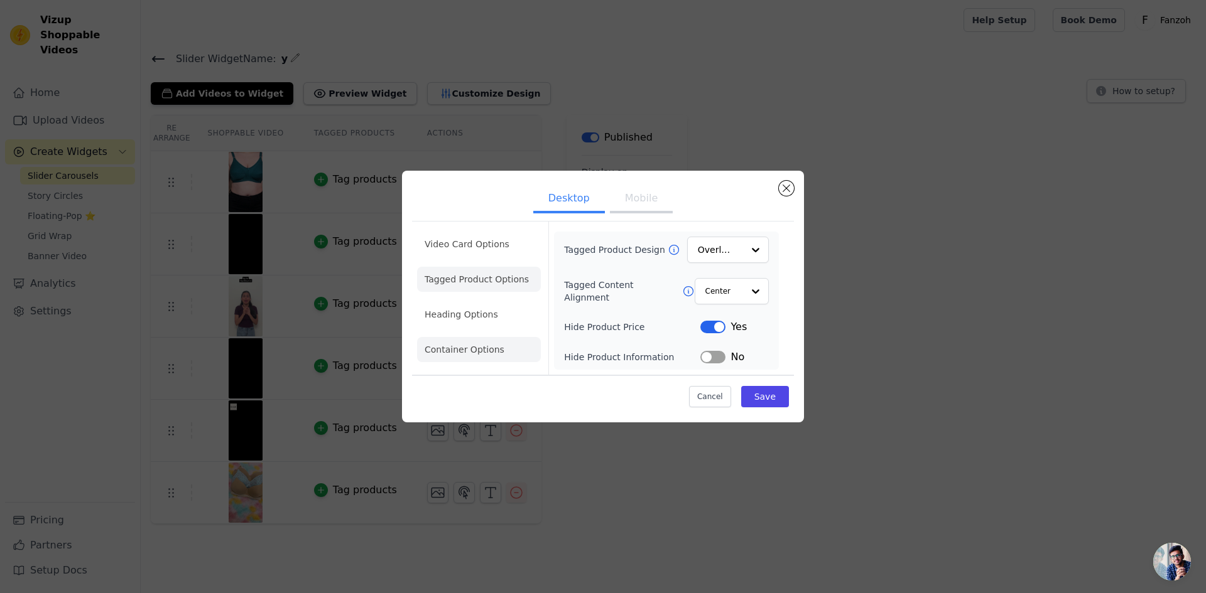
click at [489, 339] on li "Container Options" at bounding box center [479, 349] width 124 height 25
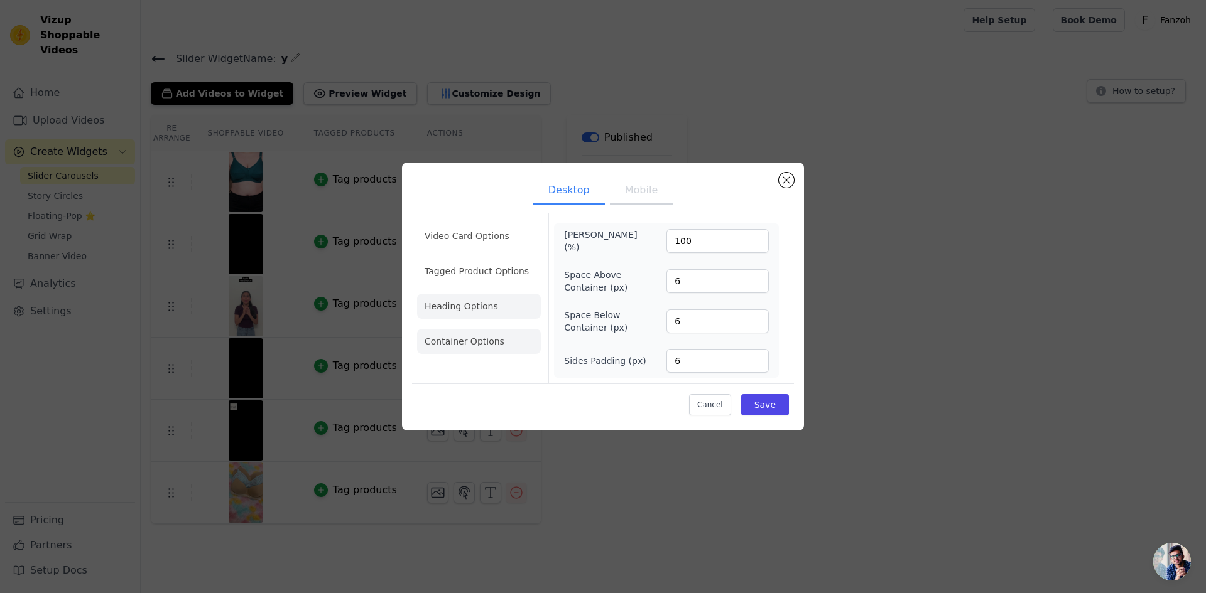
click at [496, 319] on li "Heading Options" at bounding box center [479, 306] width 124 height 25
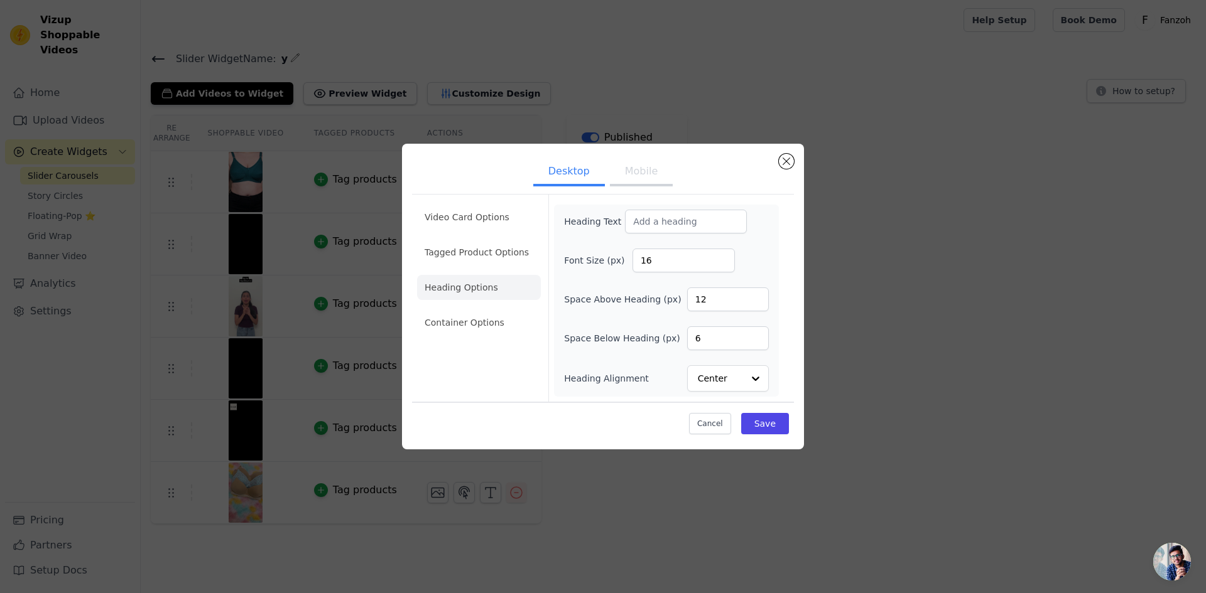
click at [500, 280] on li "Heading Options" at bounding box center [479, 287] width 124 height 25
click at [499, 260] on li "Tagged Product Options" at bounding box center [479, 252] width 124 height 25
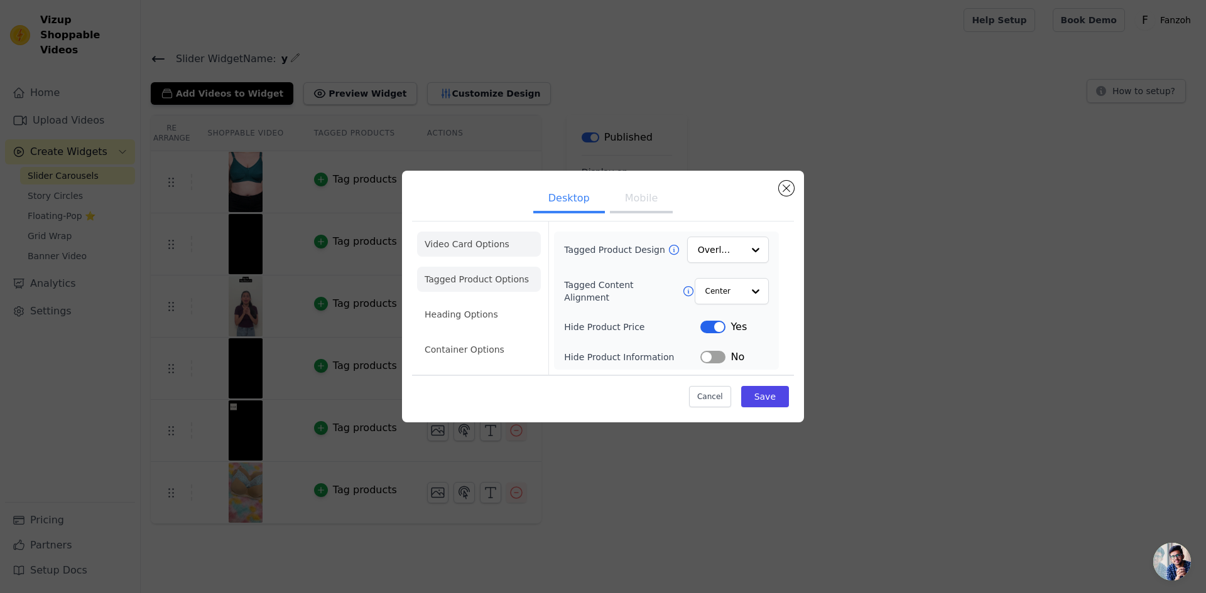
click at [502, 237] on li "Video Card Options" at bounding box center [479, 244] width 124 height 25
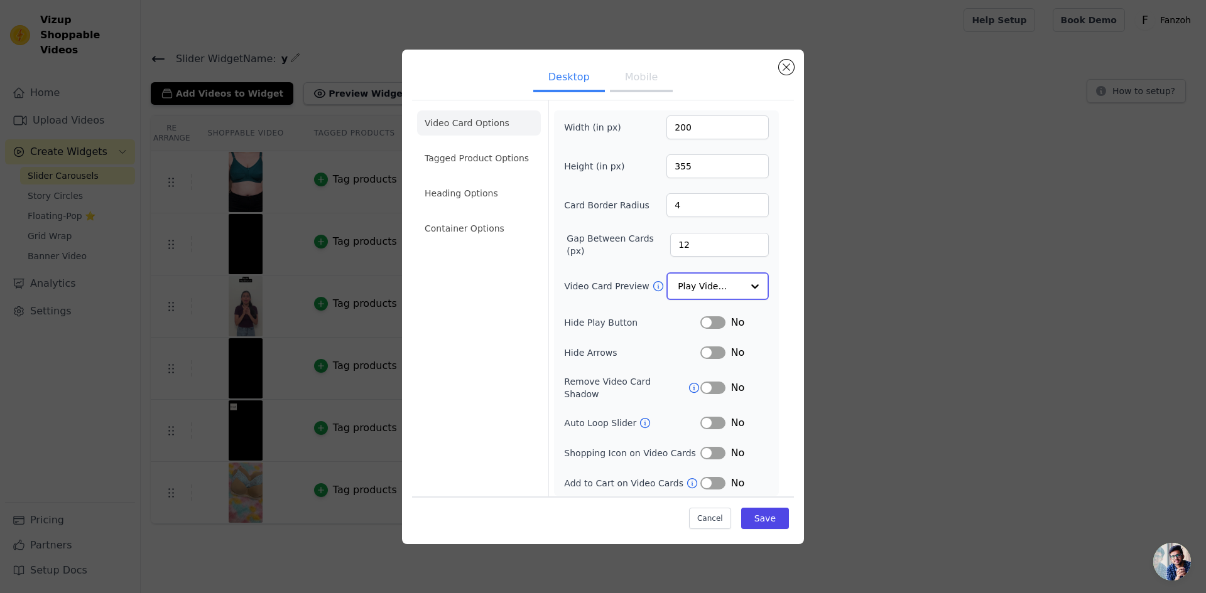
click at [717, 294] on input "Video Card Preview" at bounding box center [710, 286] width 65 height 25
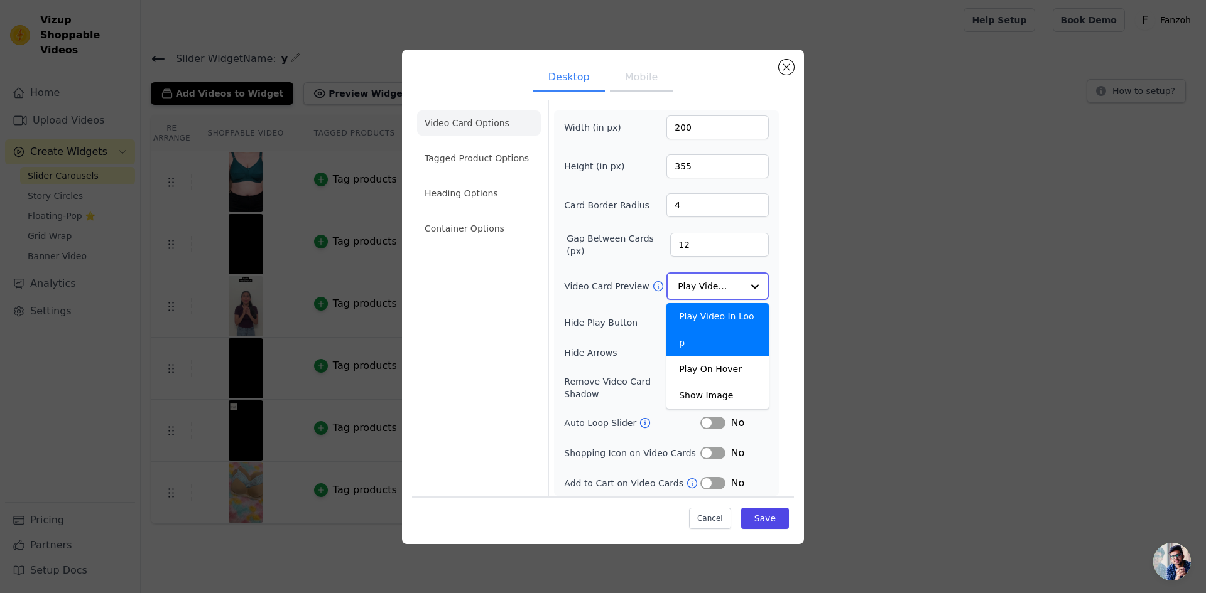
click at [737, 320] on div "Play Video In Loop" at bounding box center [717, 329] width 102 height 53
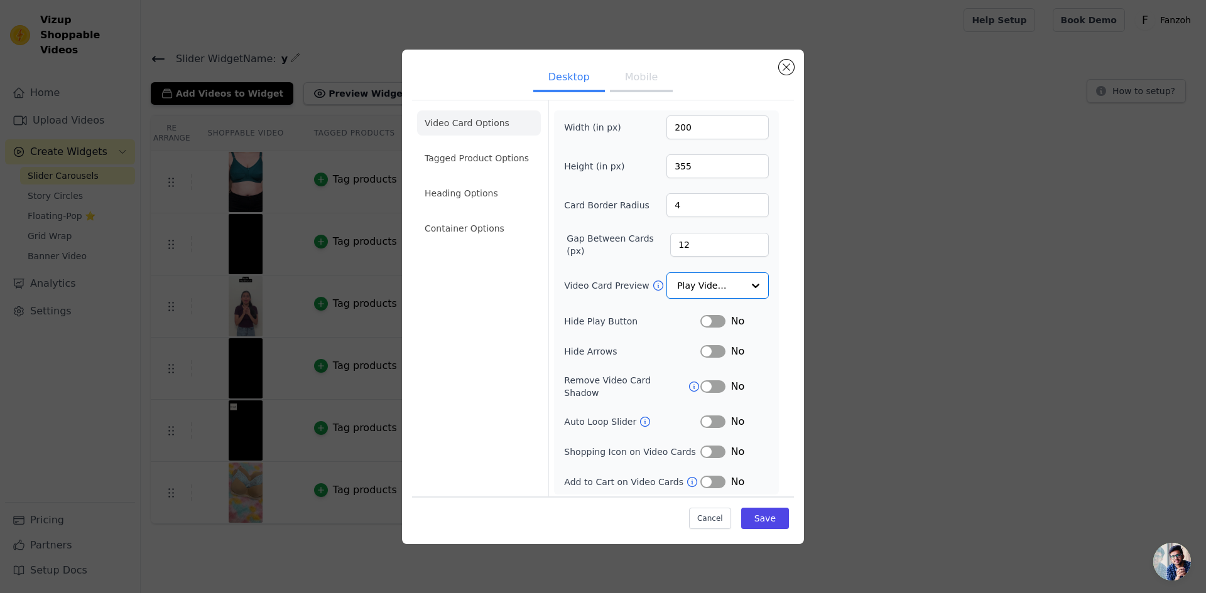
click at [503, 360] on div "Video Card Options Tagged Product Options Heading Options Container Options" at bounding box center [479, 299] width 124 height 399
click at [752, 523] on button "Save" at bounding box center [765, 518] width 48 height 21
